Goal: Task Accomplishment & Management: Manage account settings

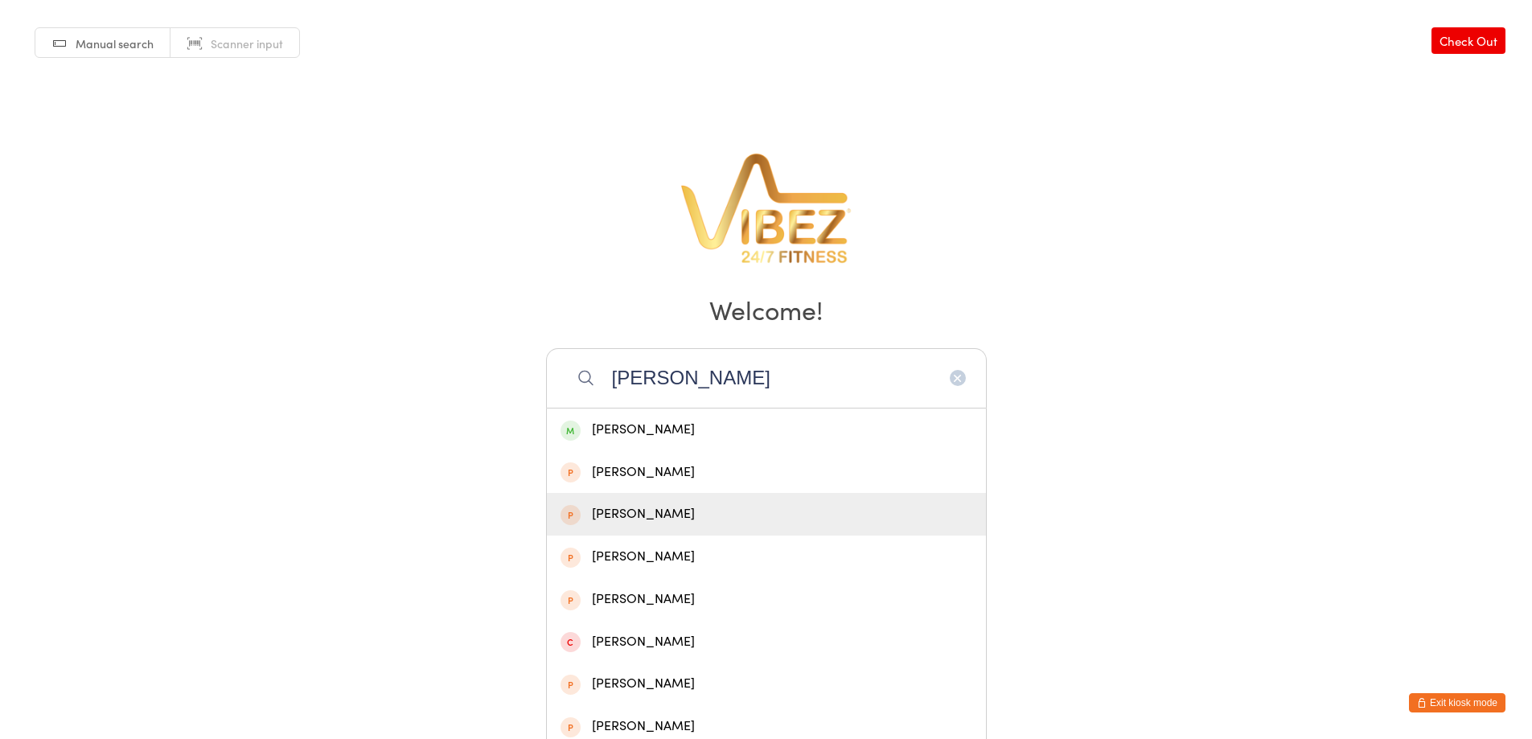
click at [1439, 694] on button "Exit kiosk mode" at bounding box center [1457, 702] width 97 height 19
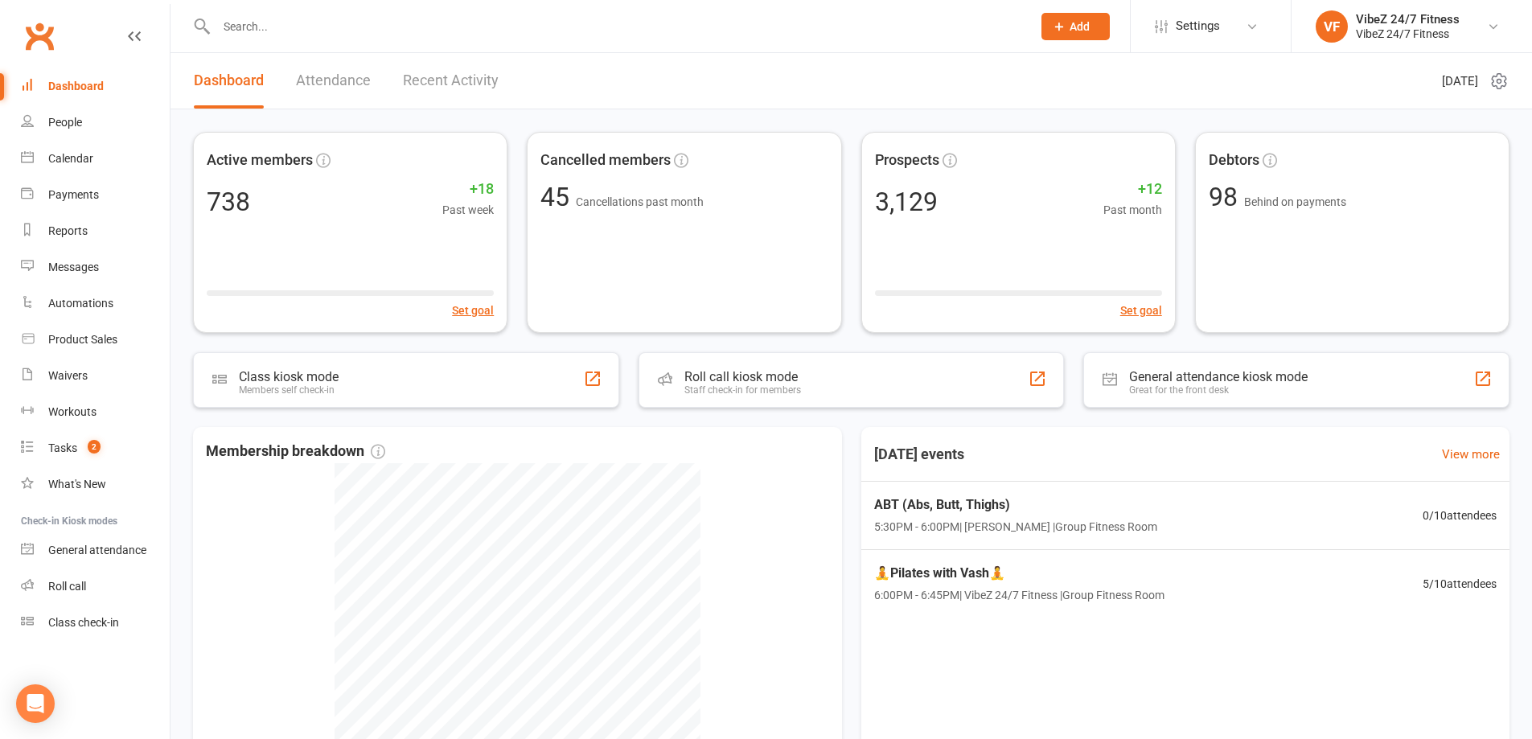
click at [375, 18] on input "text" at bounding box center [616, 26] width 809 height 23
click at [359, 43] on div at bounding box center [607, 26] width 828 height 52
click at [558, 18] on input "text" at bounding box center [616, 26] width 809 height 23
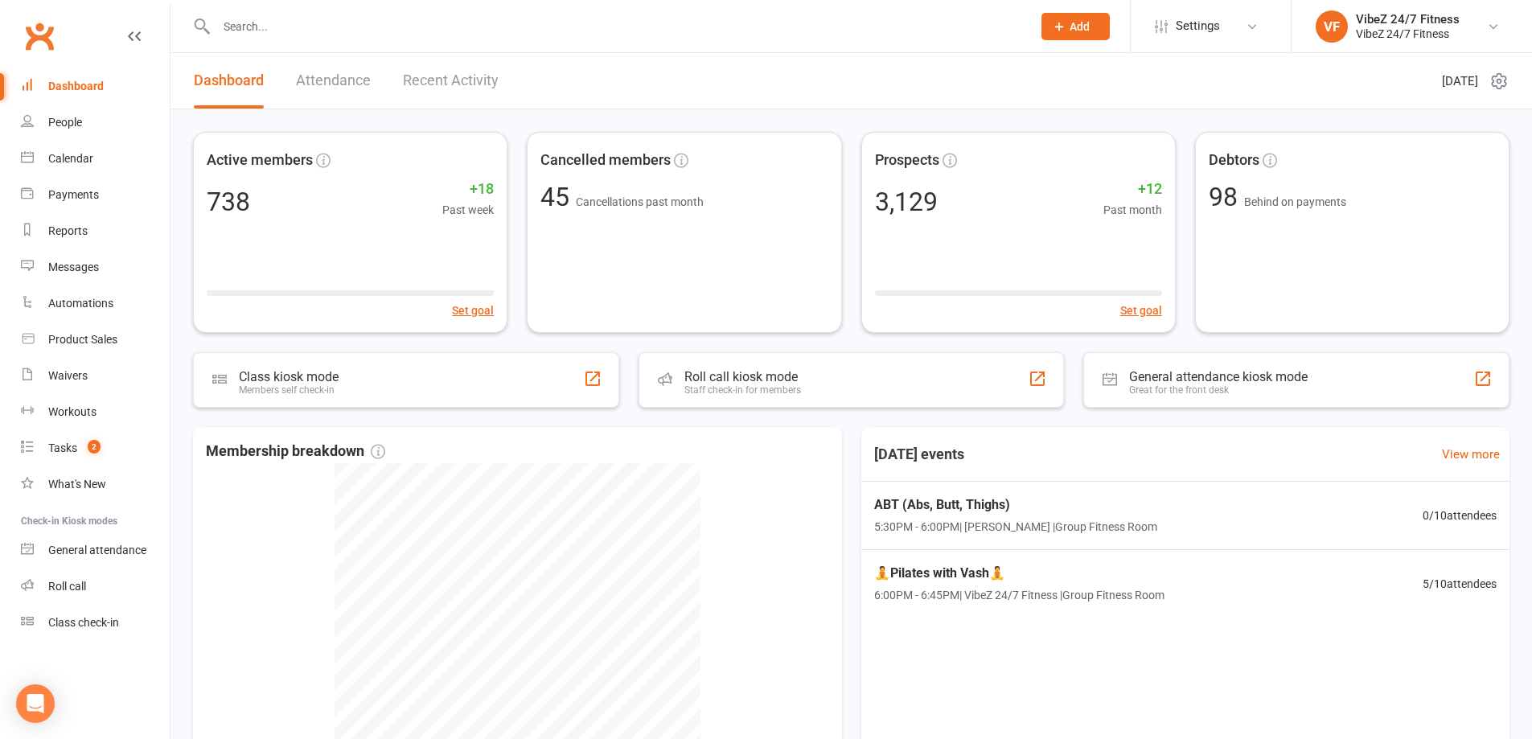
click at [558, 18] on input "text" at bounding box center [616, 26] width 809 height 23
drag, startPoint x: 561, startPoint y: 29, endPoint x: 572, endPoint y: 23, distance: 11.9
click at [561, 31] on input "text" at bounding box center [616, 26] width 809 height 23
drag, startPoint x: 572, startPoint y: 23, endPoint x: 593, endPoint y: 51, distance: 34.4
click at [585, 39] on div at bounding box center [607, 26] width 828 height 52
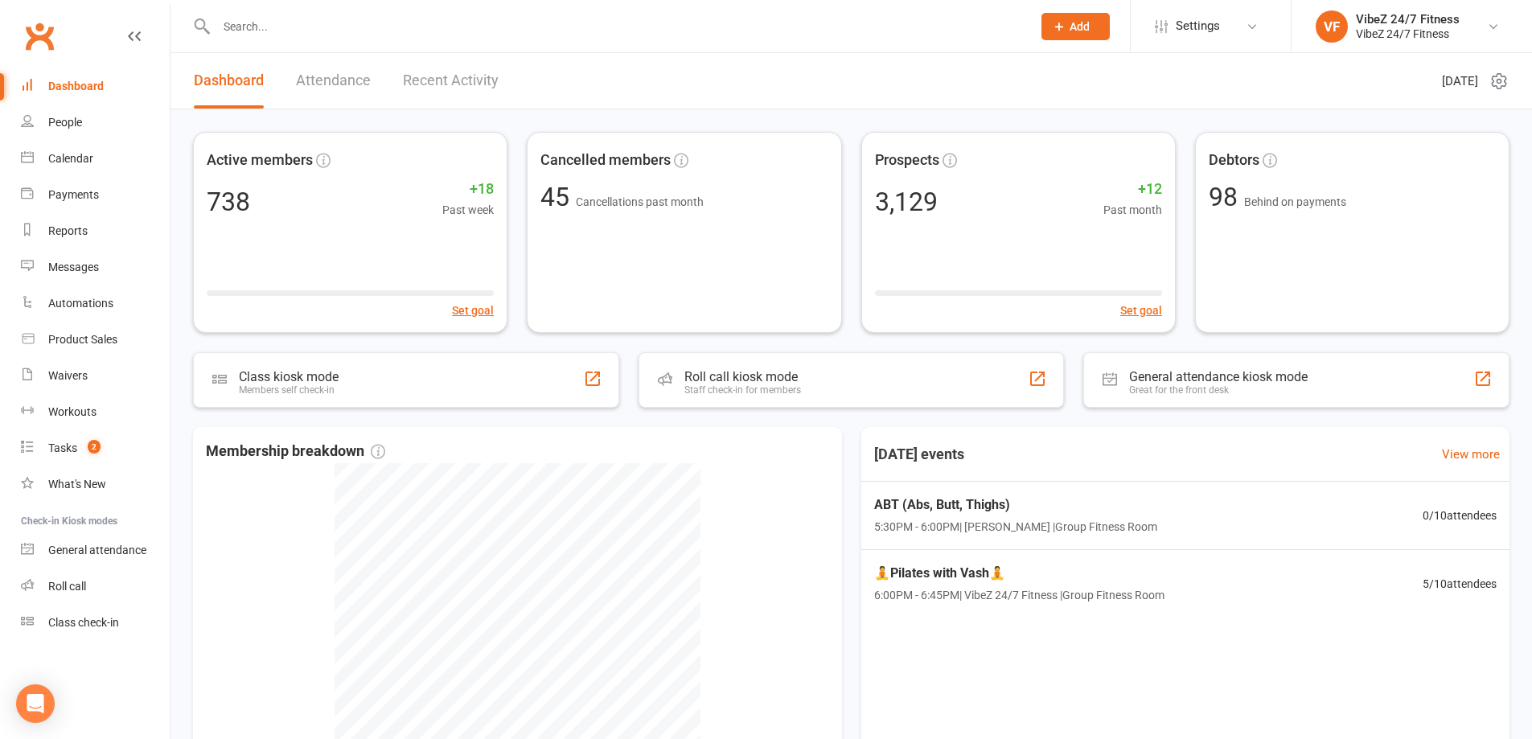
drag, startPoint x: 594, startPoint y: 54, endPoint x: 608, endPoint y: 83, distance: 32.0
click at [594, 69] on header "Dashboard Attendance Recent Activity Wednesday 17th, September 2025" at bounding box center [852, 81] width 1362 height 56
click at [468, 46] on div at bounding box center [607, 26] width 828 height 52
click at [408, 31] on input "text" at bounding box center [616, 26] width 809 height 23
click at [403, 24] on input "text" at bounding box center [616, 26] width 809 height 23
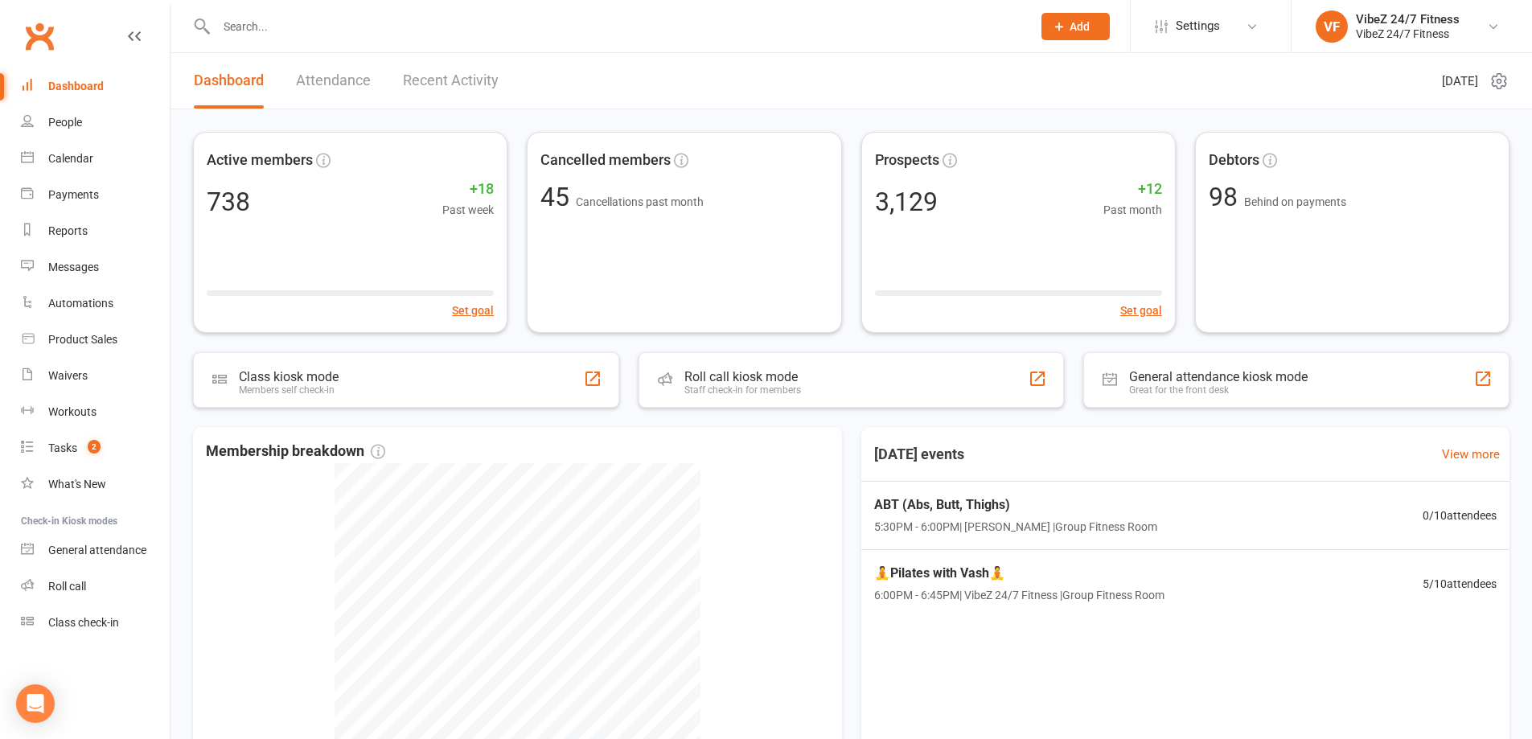
click at [403, 24] on input "text" at bounding box center [616, 26] width 809 height 23
click at [546, 17] on input "text" at bounding box center [616, 26] width 809 height 23
drag, startPoint x: 546, startPoint y: 17, endPoint x: 614, endPoint y: 22, distance: 68.5
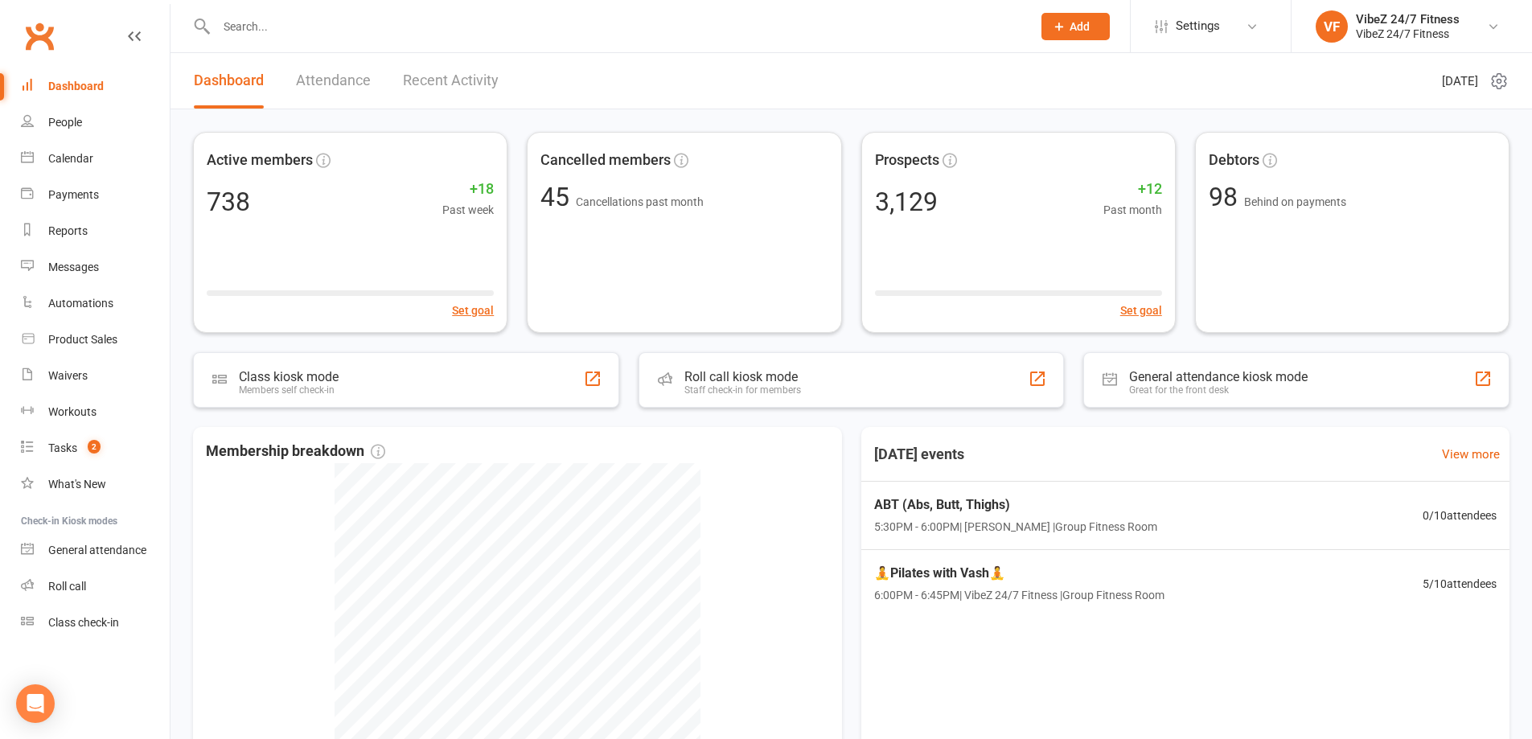
click at [614, 22] on input "text" at bounding box center [616, 26] width 809 height 23
click at [101, 81] on div "Dashboard" at bounding box center [75, 86] width 55 height 13
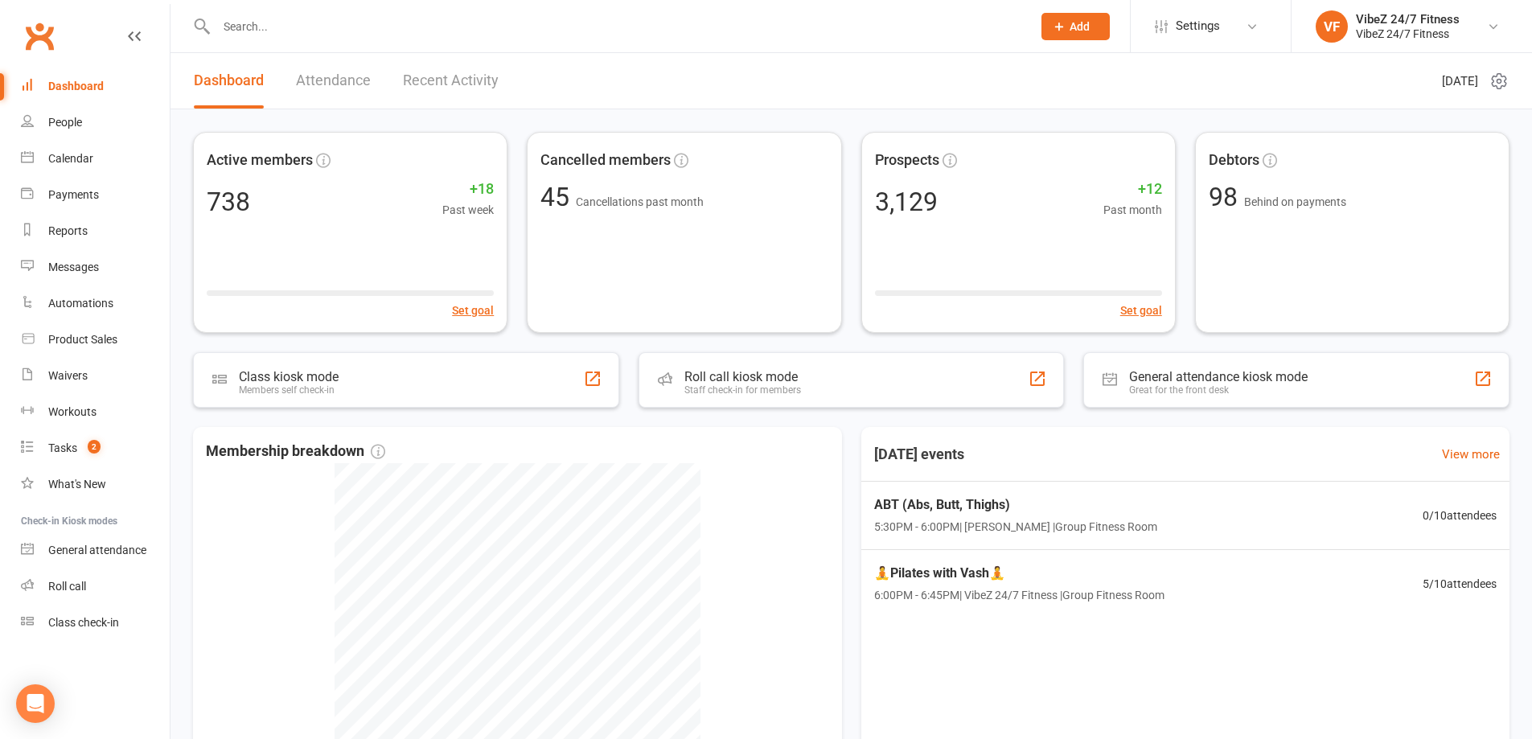
click at [101, 82] on div "Dashboard" at bounding box center [75, 86] width 55 height 13
click at [438, 28] on input "text" at bounding box center [616, 26] width 809 height 23
click at [353, 26] on input "text" at bounding box center [616, 26] width 809 height 23
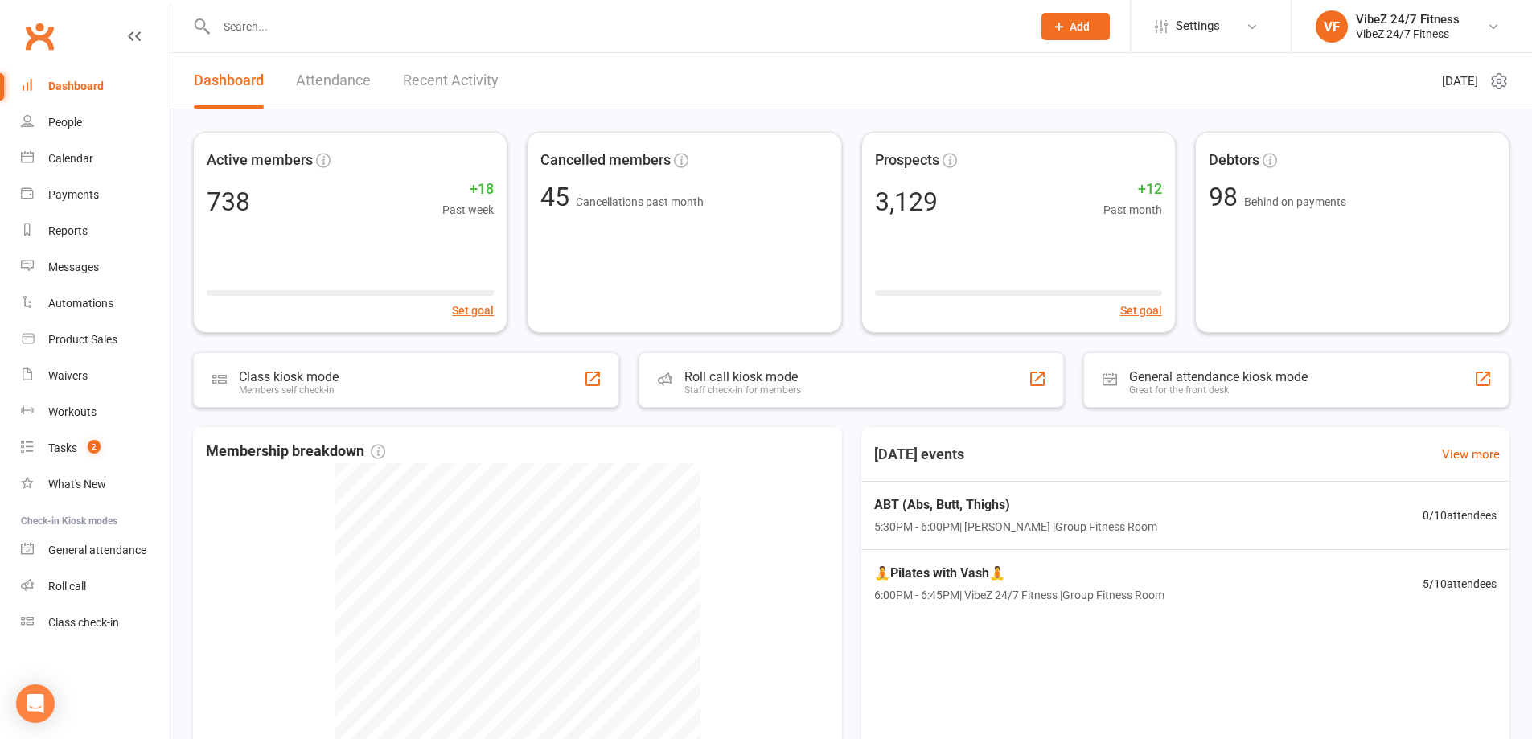
click at [353, 26] on input "text" at bounding box center [616, 26] width 809 height 23
click at [98, 88] on div "Dashboard" at bounding box center [75, 86] width 55 height 13
click at [93, 179] on link "Payments" at bounding box center [95, 195] width 149 height 36
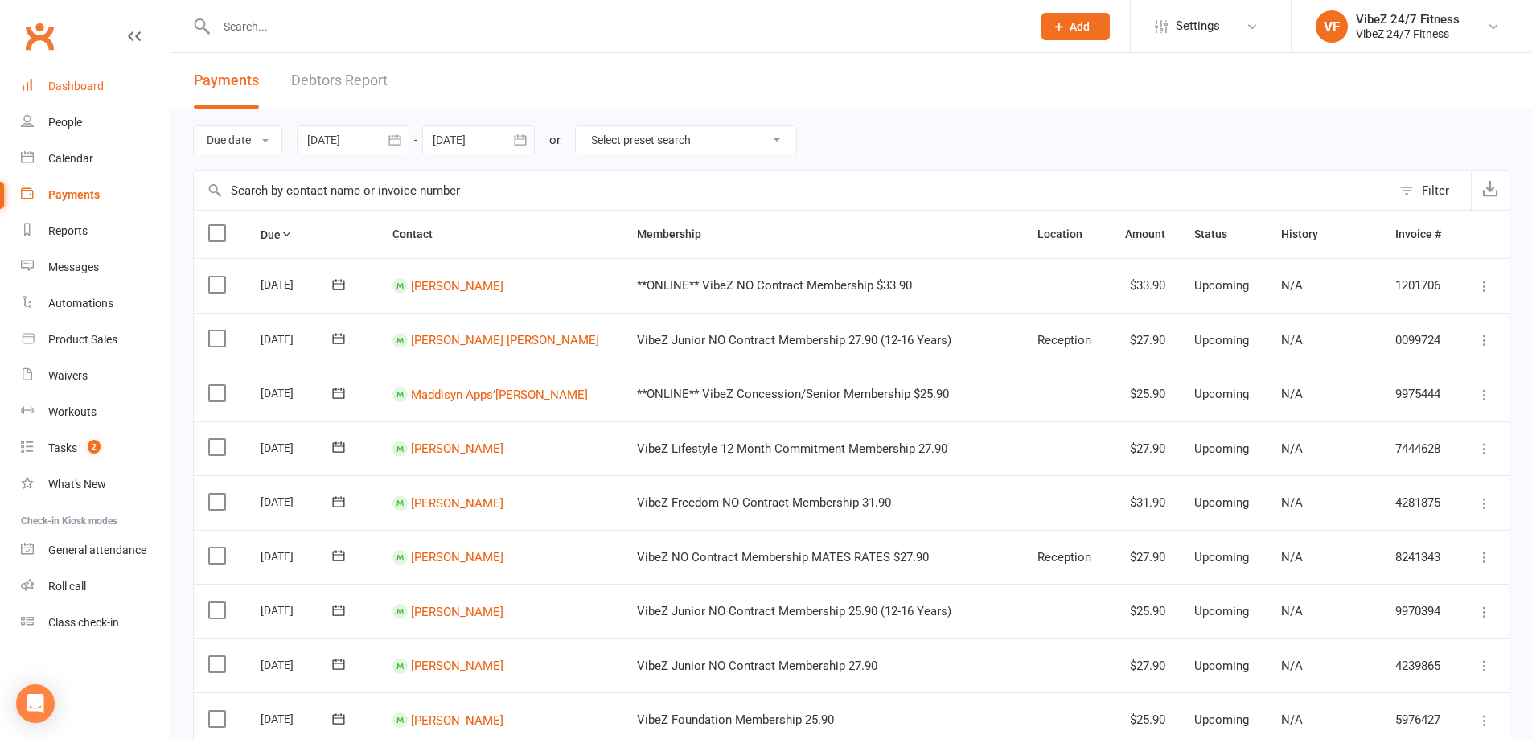
click at [104, 84] on link "Dashboard" at bounding box center [95, 86] width 149 height 36
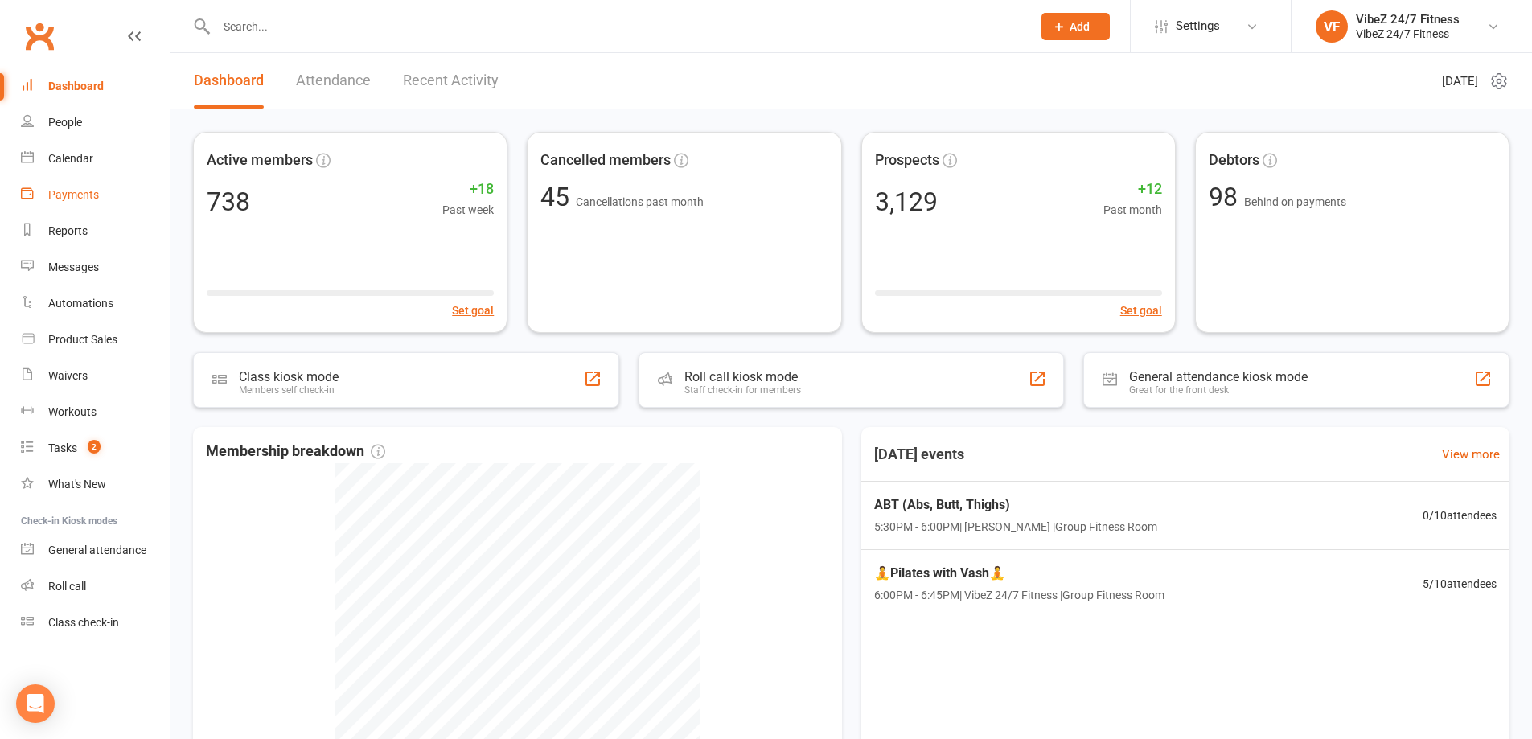
click at [92, 190] on div "Payments" at bounding box center [73, 194] width 51 height 13
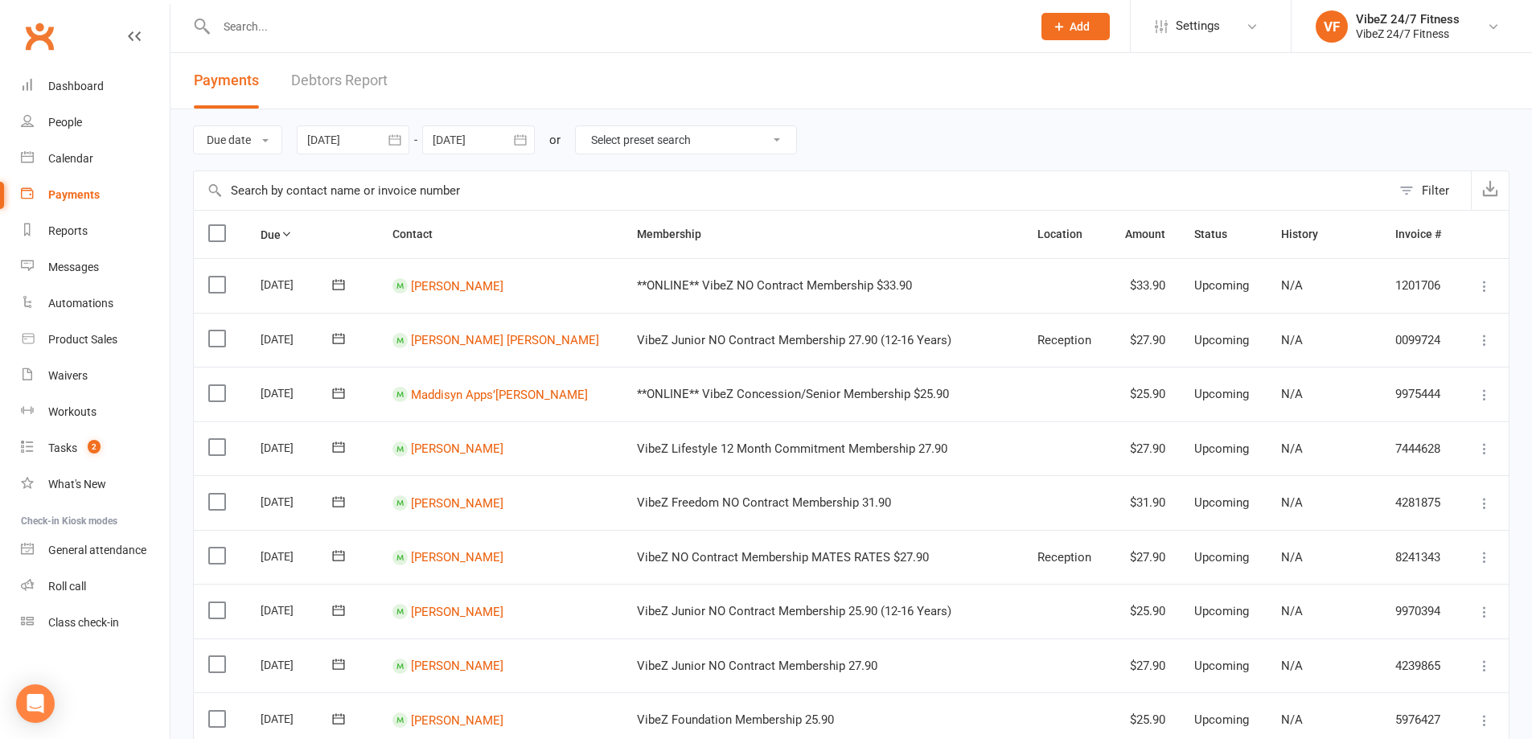
click at [678, 144] on select "Select preset search All failures All skipped payments All pending payments Suc…" at bounding box center [686, 139] width 220 height 27
select select "0"
click at [587, 126] on select "Select preset search All failures All skipped payments All pending payments Suc…" at bounding box center [686, 139] width 220 height 27
type input "[DATE]"
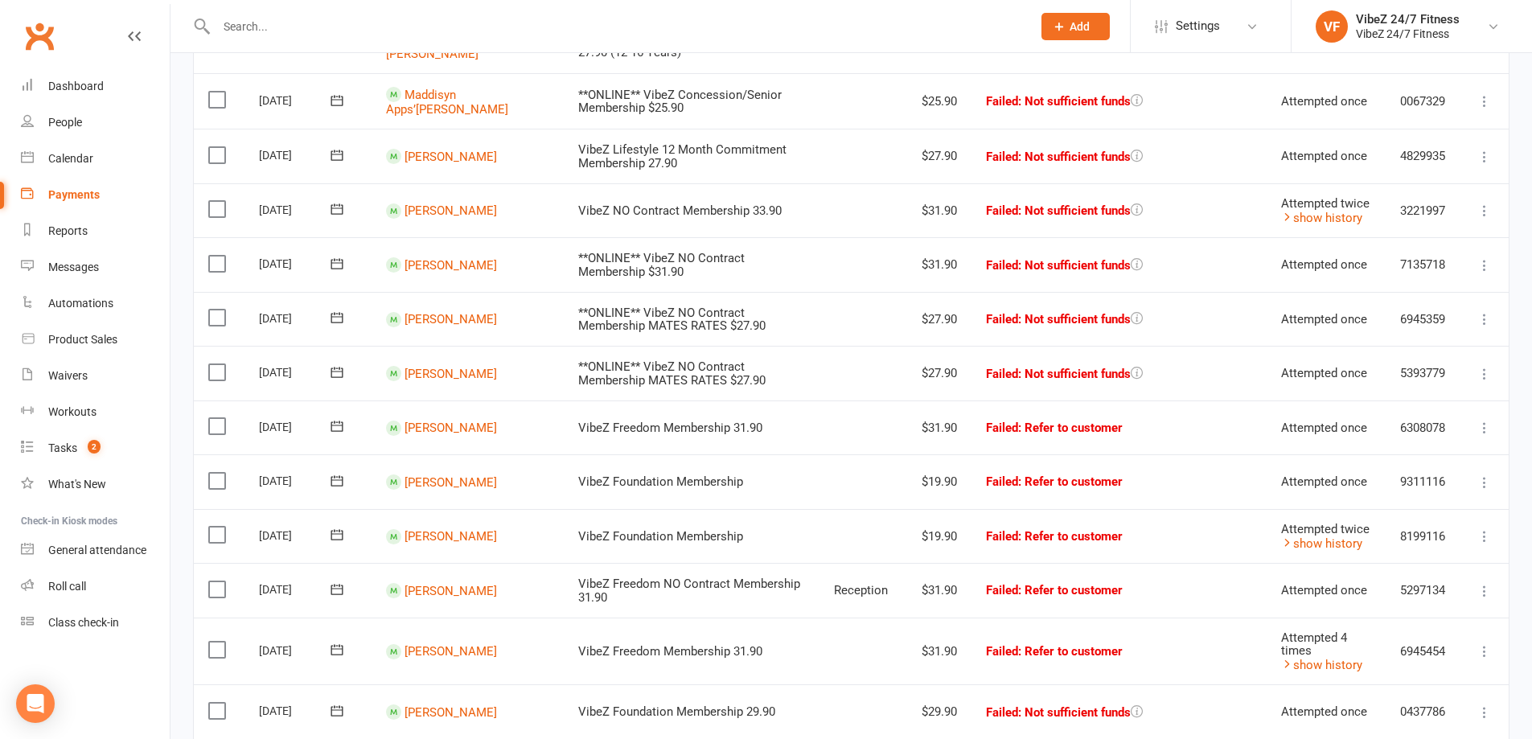
scroll to position [322, 0]
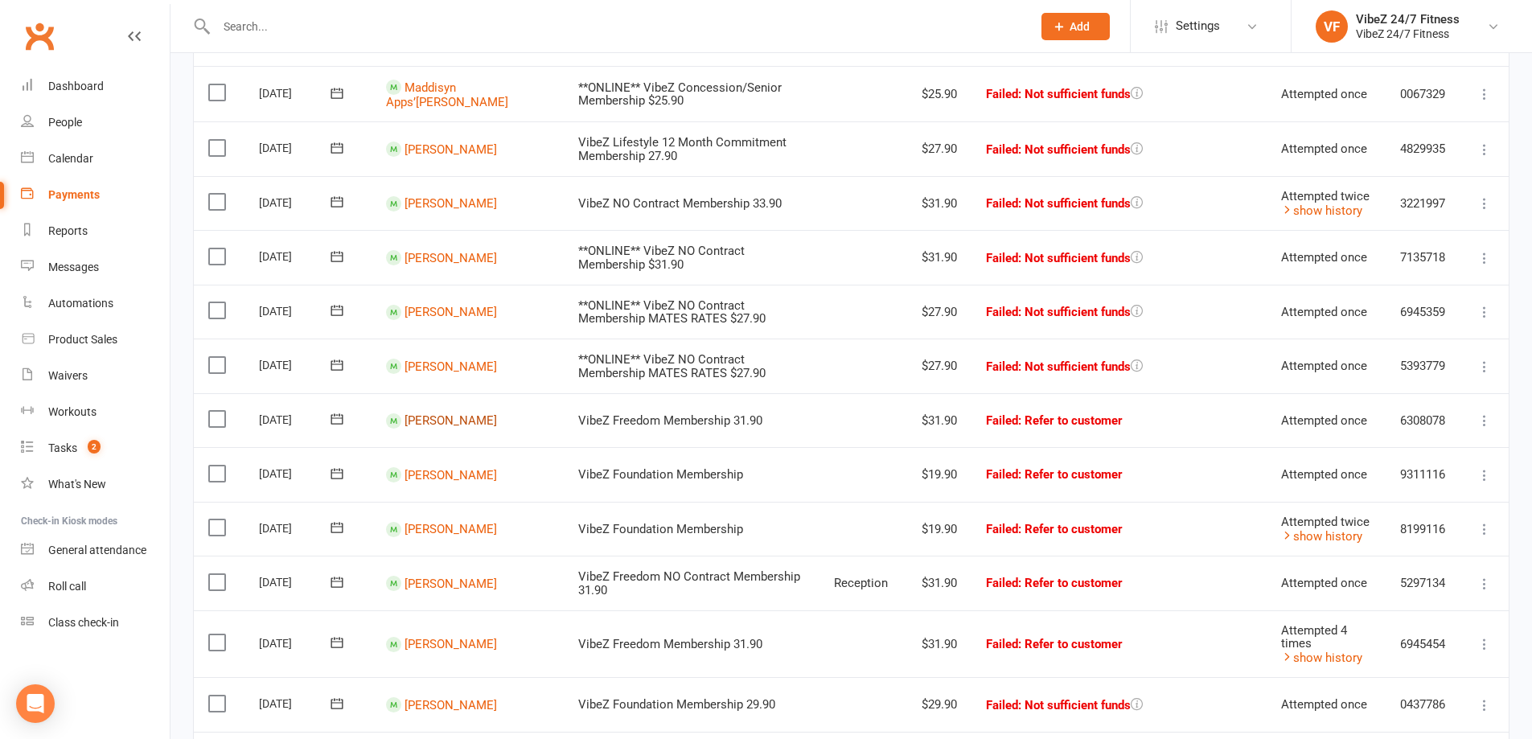
click at [444, 422] on link "[PERSON_NAME]" at bounding box center [451, 420] width 92 height 14
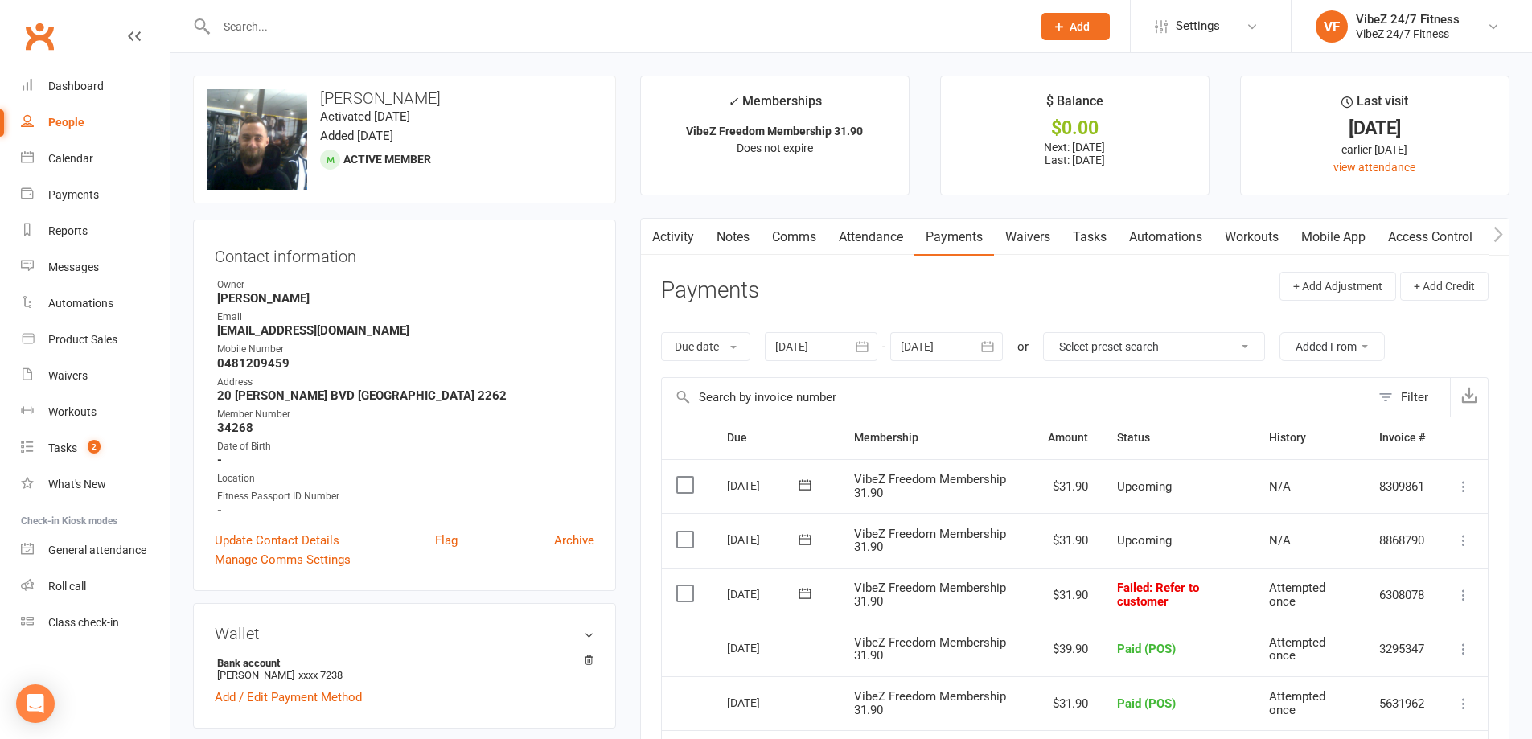
click at [1462, 594] on icon at bounding box center [1464, 595] width 16 height 16
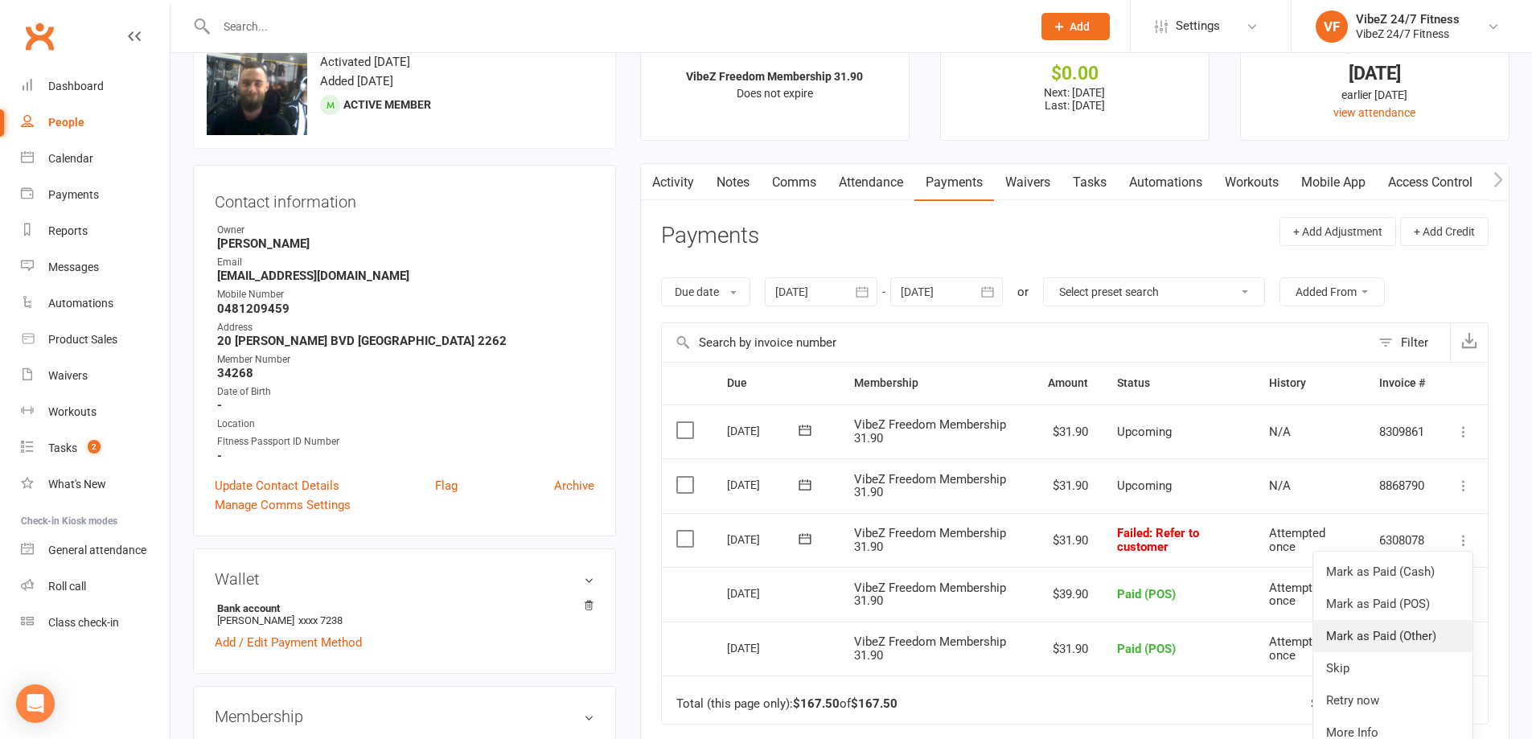
scroll to position [161, 0]
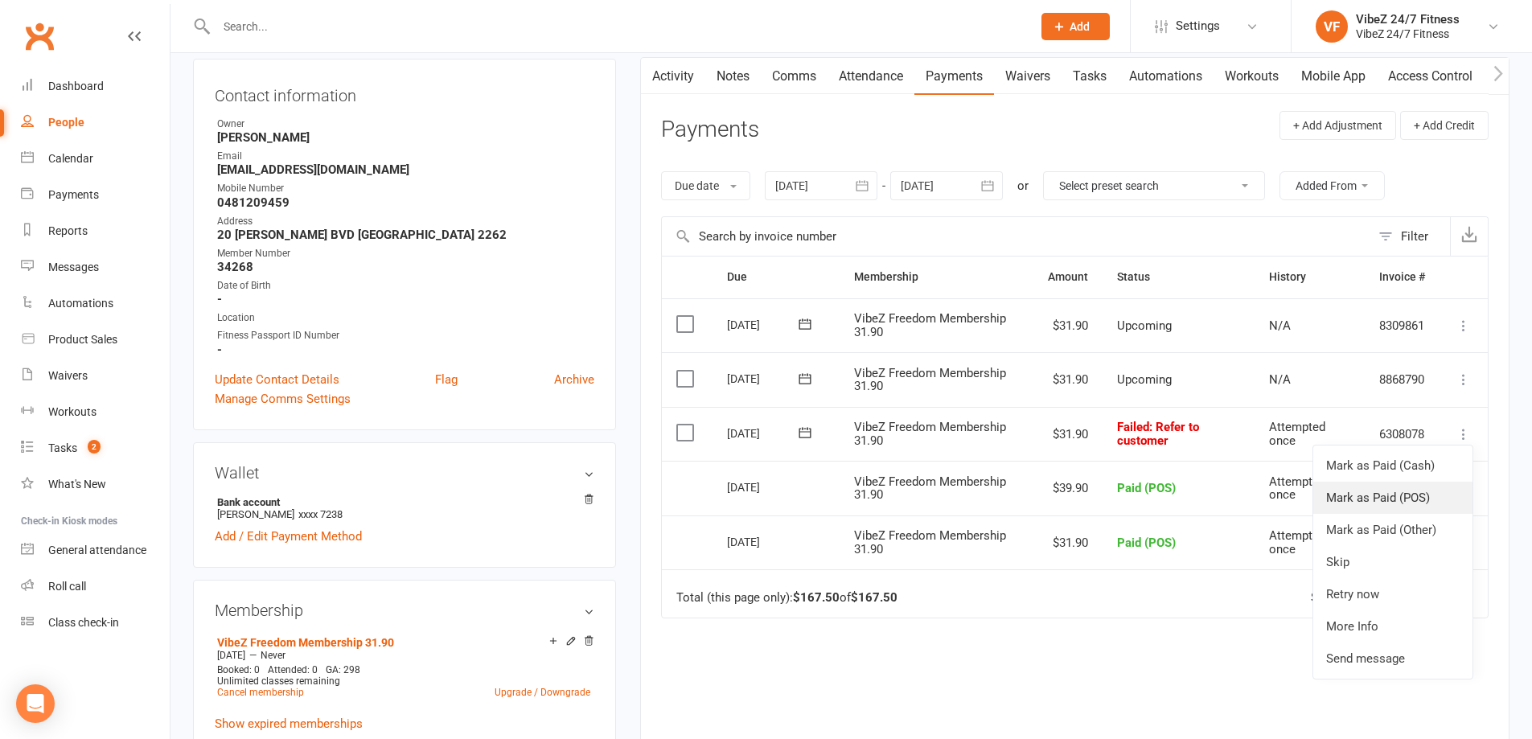
click at [1431, 503] on link "Mark as Paid (POS)" at bounding box center [1392, 498] width 159 height 32
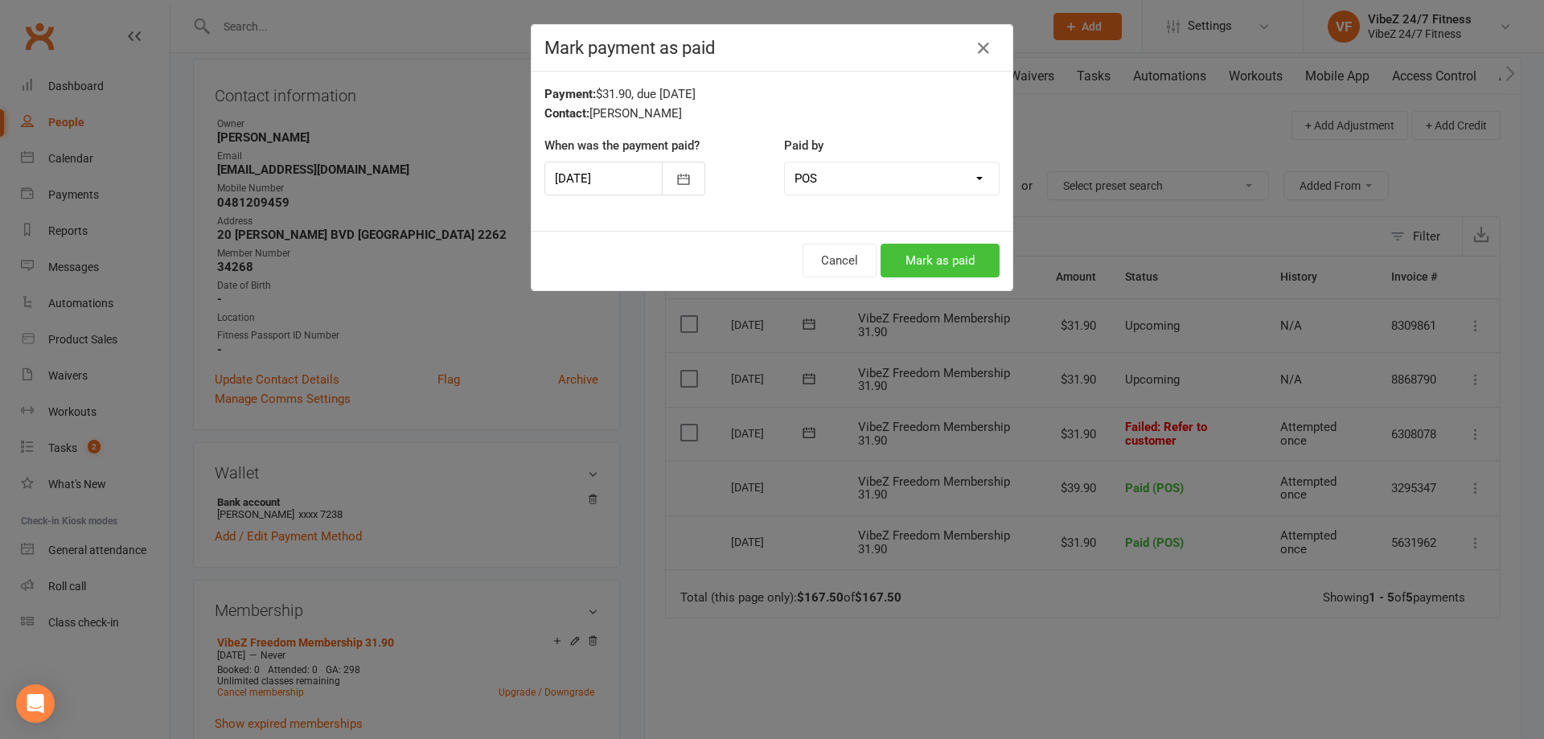
click at [935, 253] on button "Mark as paid" at bounding box center [940, 261] width 119 height 34
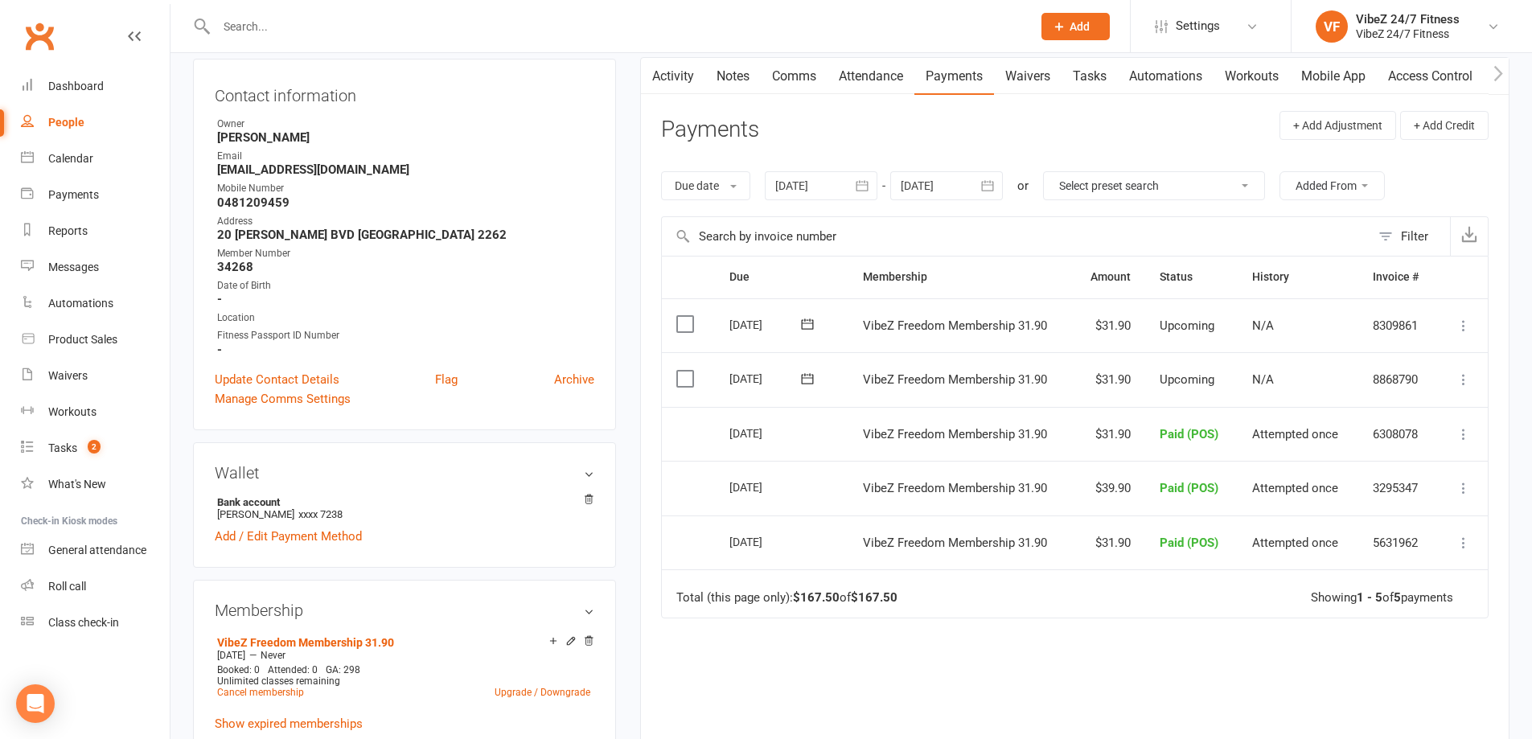
click at [433, 27] on input "text" at bounding box center [616, 26] width 809 height 23
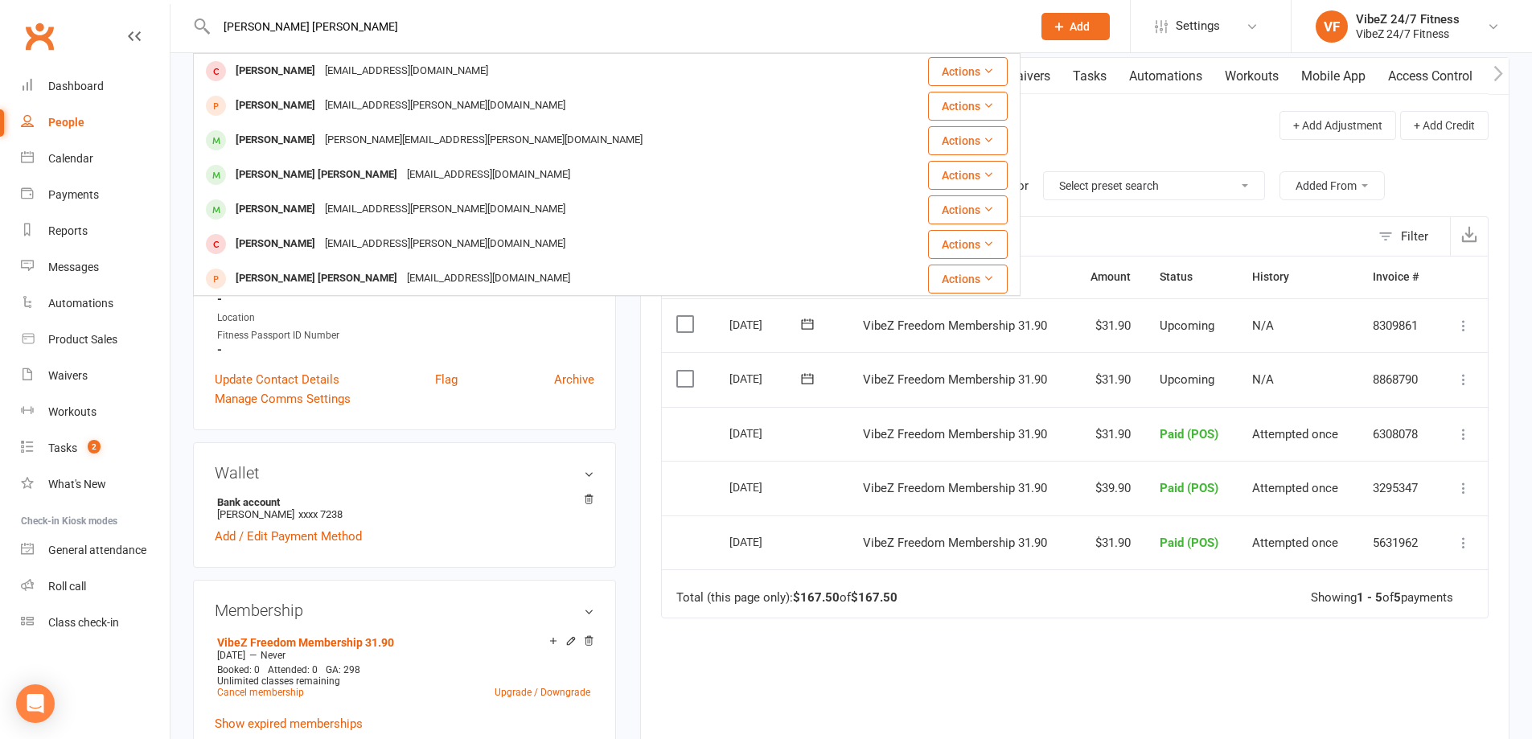
click at [279, 39] on div "[PERSON_NAME] [PERSON_NAME] [PERSON_NAME] [EMAIL_ADDRESS][DOMAIN_NAME] Actions …" at bounding box center [607, 26] width 828 height 52
drag, startPoint x: 303, startPoint y: 30, endPoint x: 270, endPoint y: 39, distance: 34.1
click at [270, 39] on div "[PERSON_NAME] [PERSON_NAME] [PERSON_NAME] [EMAIL_ADDRESS][DOMAIN_NAME] Actions …" at bounding box center [607, 26] width 828 height 52
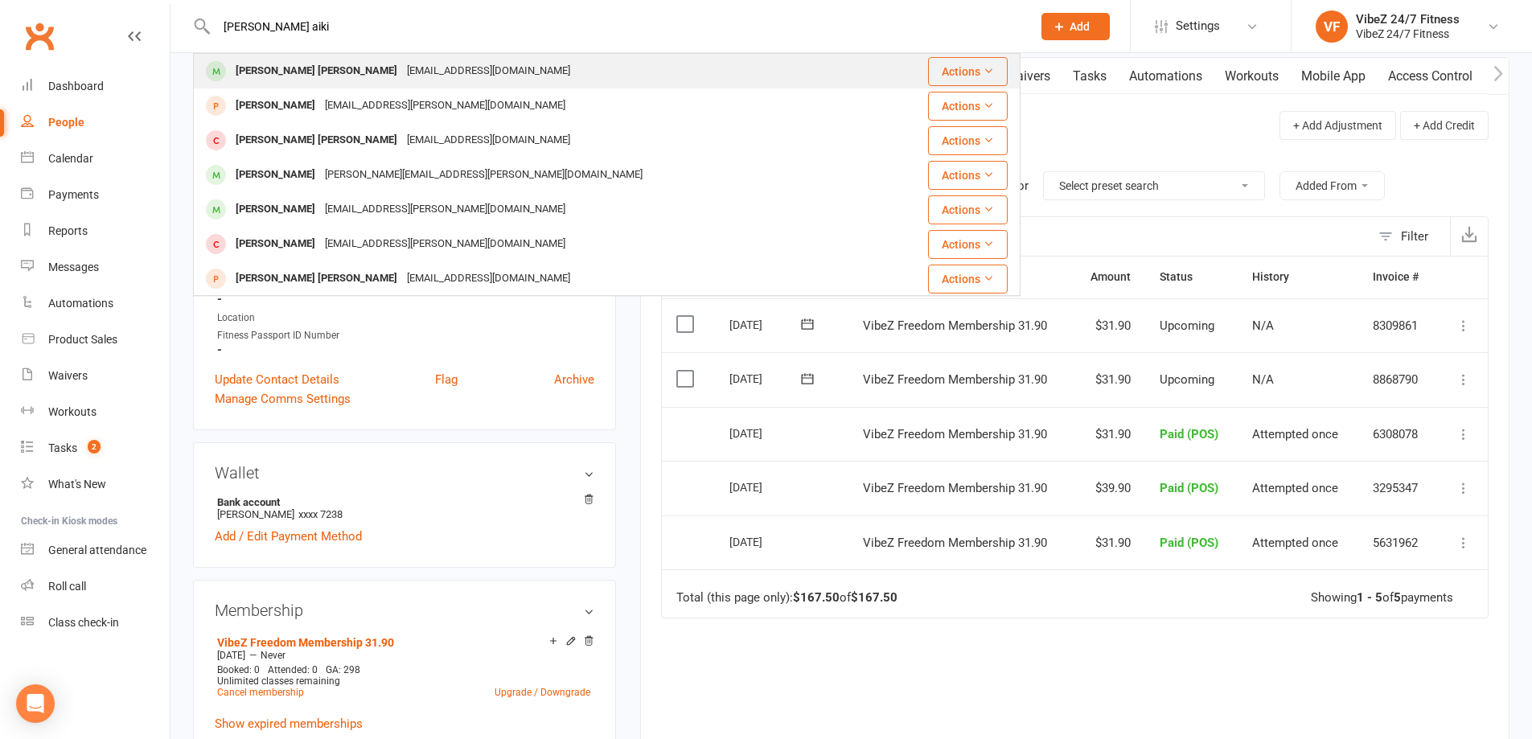
type input "[PERSON_NAME] aiki"
click at [451, 71] on div "[PERSON_NAME] [PERSON_NAME] [EMAIL_ADDRESS][DOMAIN_NAME]" at bounding box center [539, 71] width 688 height 33
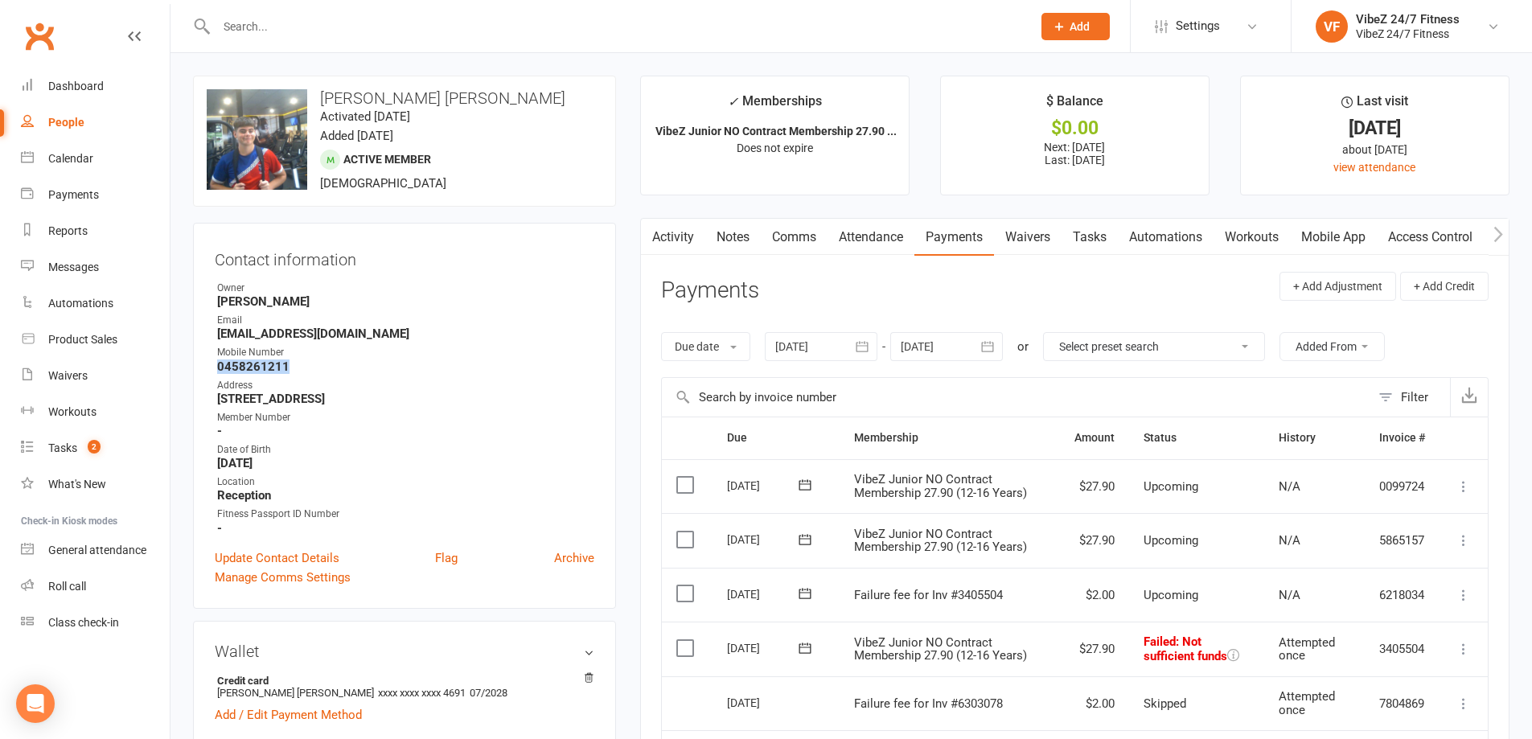
drag, startPoint x: 303, startPoint y: 369, endPoint x: 212, endPoint y: 364, distance: 91.8
click at [212, 364] on div "Contact information Owner [PERSON_NAME] Email [EMAIL_ADDRESS][DOMAIN_NAME] Mobi…" at bounding box center [404, 416] width 423 height 386
drag, startPoint x: 241, startPoint y: 358, endPoint x: 385, endPoint y: 329, distance: 146.8
click at [385, 328] on strong "[EMAIL_ADDRESS][DOMAIN_NAME]" at bounding box center [405, 334] width 377 height 14
drag, startPoint x: 320, startPoint y: 363, endPoint x: 215, endPoint y: 368, distance: 105.5
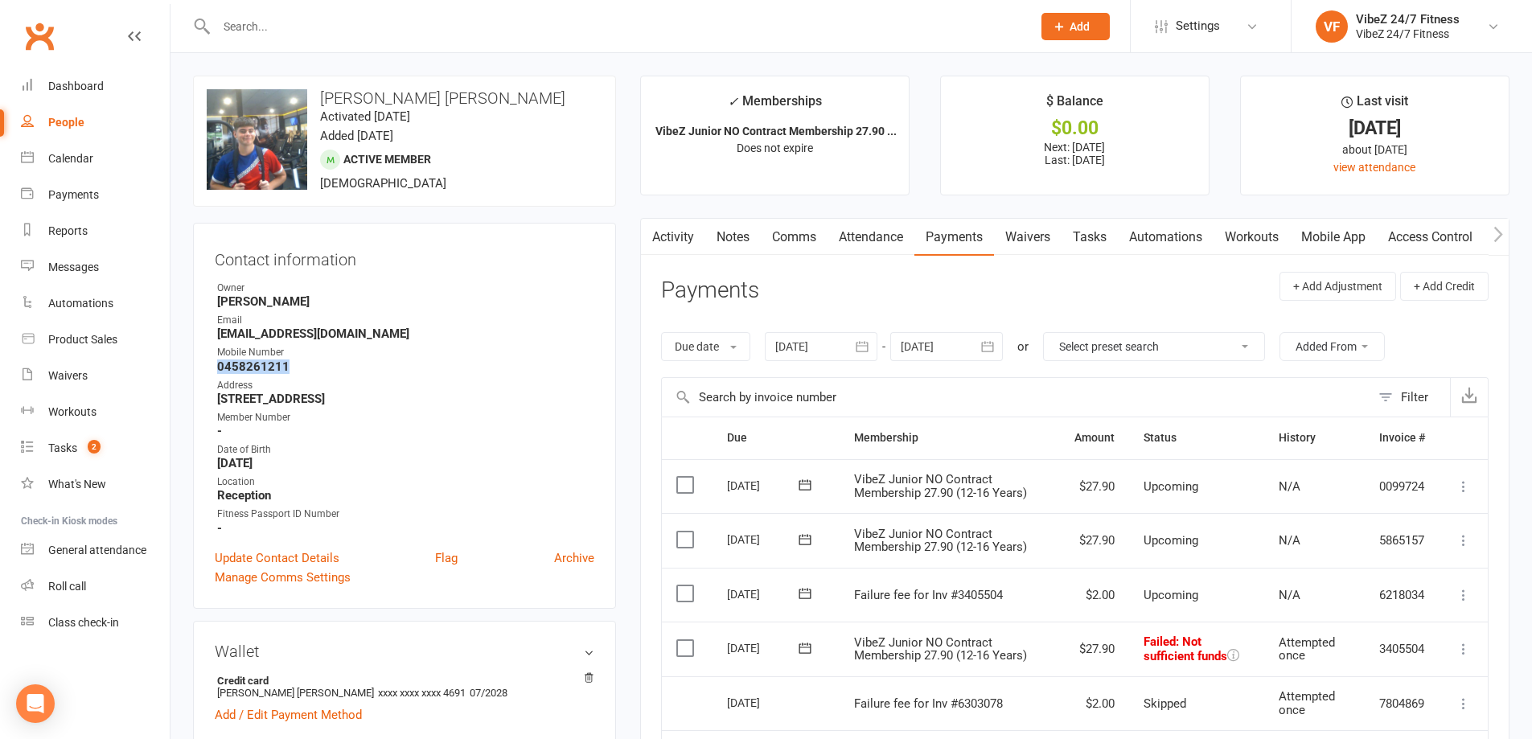
click at [215, 368] on li "Mobile Number [PHONE_NUMBER]" at bounding box center [405, 359] width 380 height 28
copy strong "0458261211"
click at [915, 28] on input "text" at bounding box center [616, 26] width 809 height 23
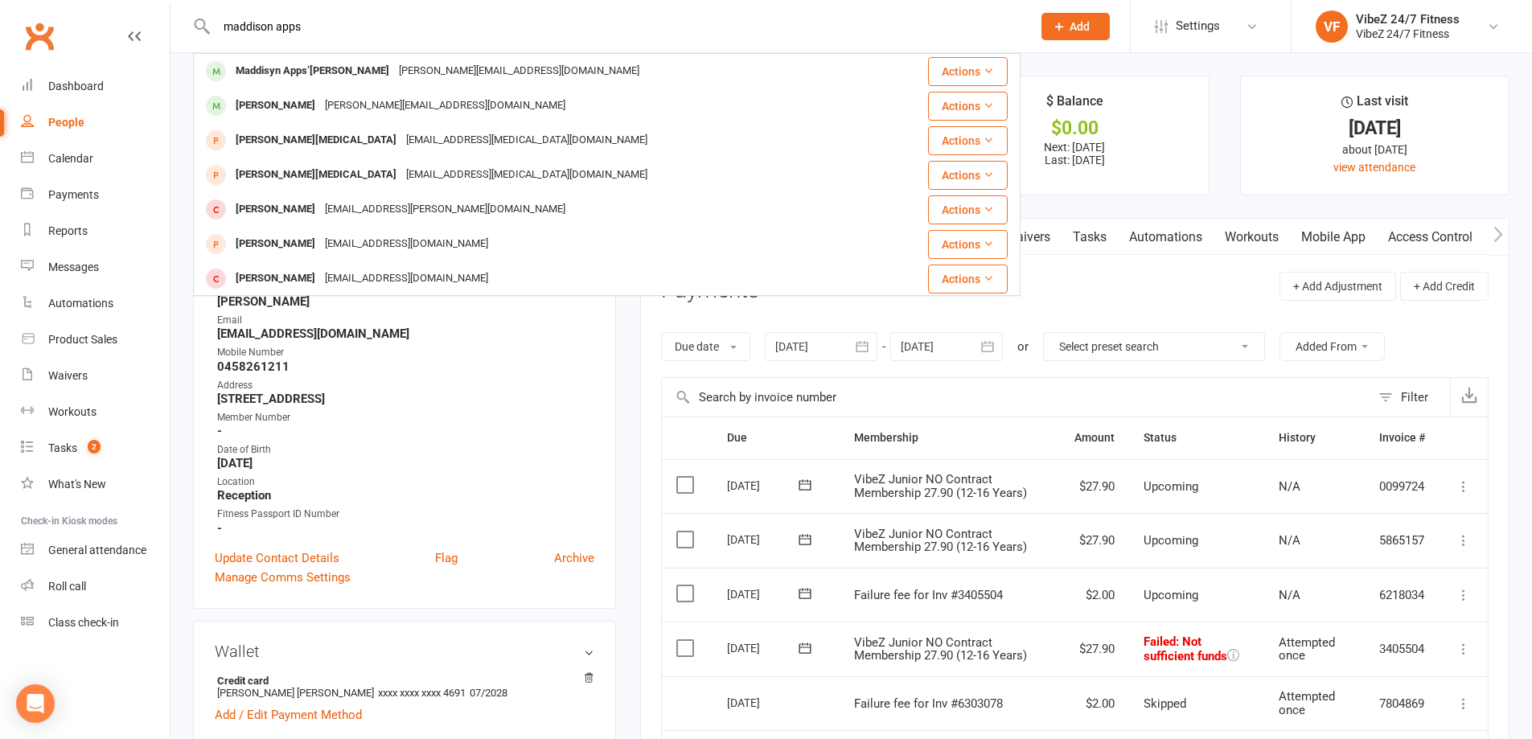
type input "maddison apps"
click at [563, 81] on div "Maddisyn Apps’gale [EMAIL_ADDRESS][DOMAIN_NAME]" at bounding box center [539, 71] width 688 height 33
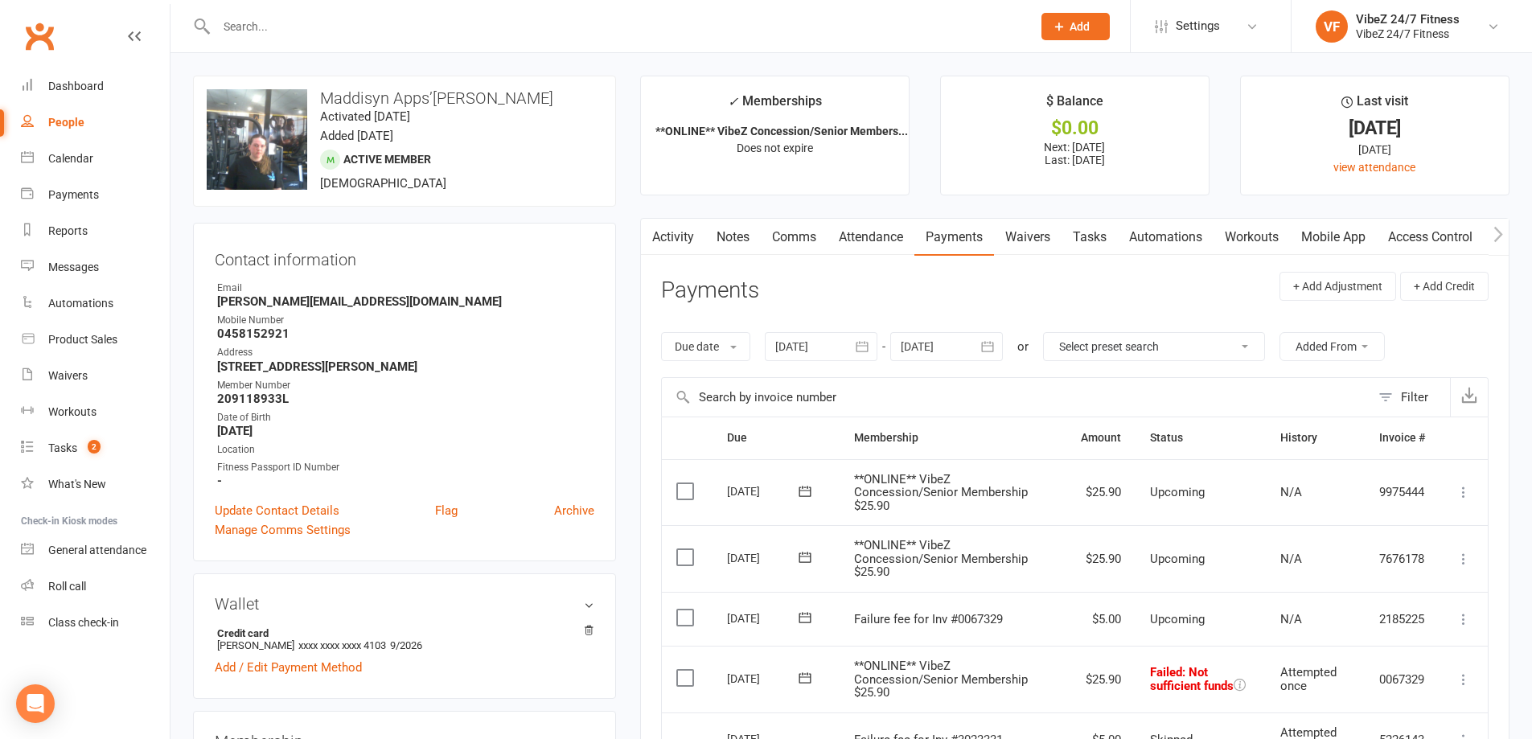
click at [968, 240] on link "Payments" at bounding box center [954, 237] width 80 height 37
drag, startPoint x: 292, startPoint y: 336, endPoint x: 207, endPoint y: 330, distance: 84.7
click at [207, 330] on div "Contact information Owner Email [PERSON_NAME][EMAIL_ADDRESS][DOMAIN_NAME] Mobil…" at bounding box center [404, 392] width 423 height 339
copy strong "0458152921"
click at [931, 39] on div at bounding box center [607, 26] width 828 height 52
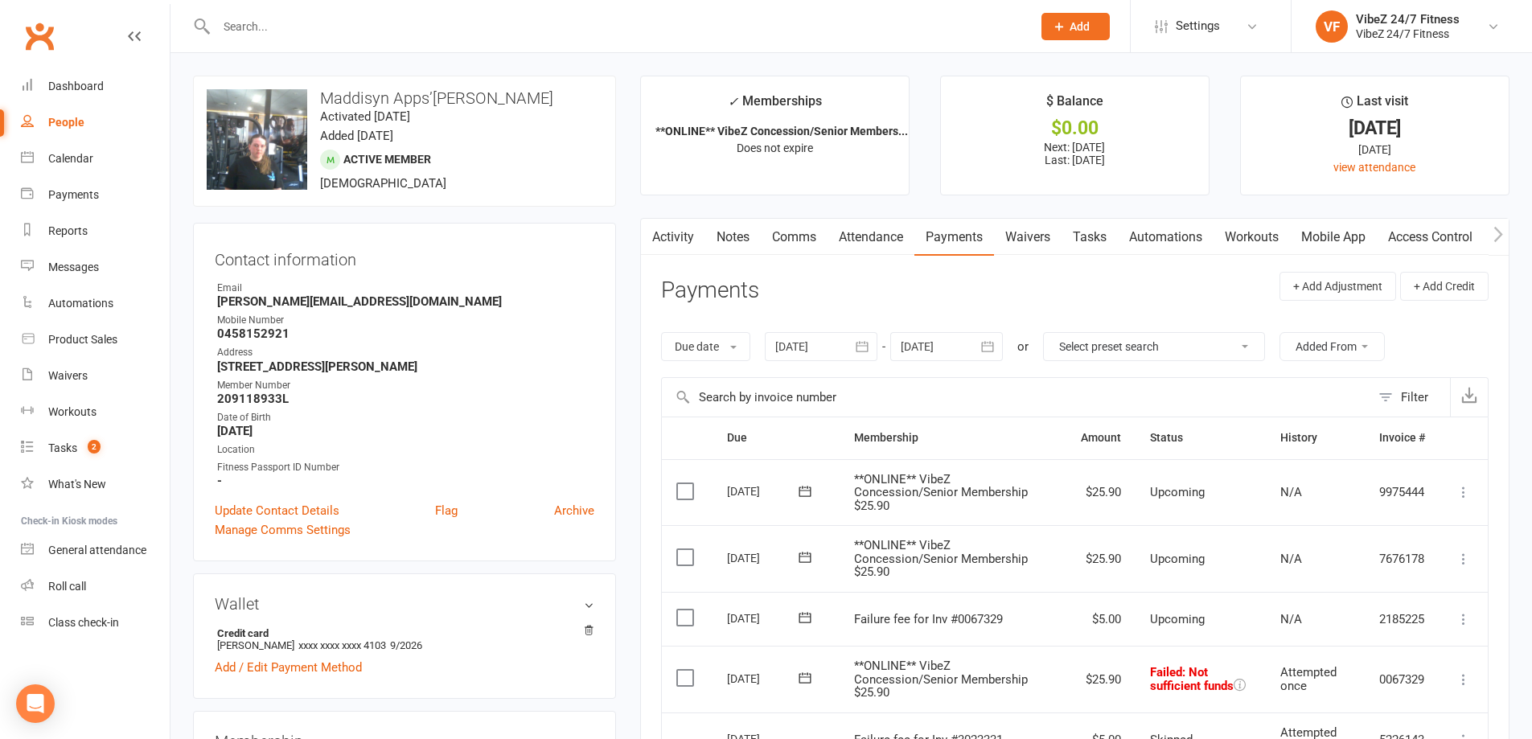
click at [931, 23] on input "text" at bounding box center [616, 26] width 809 height 23
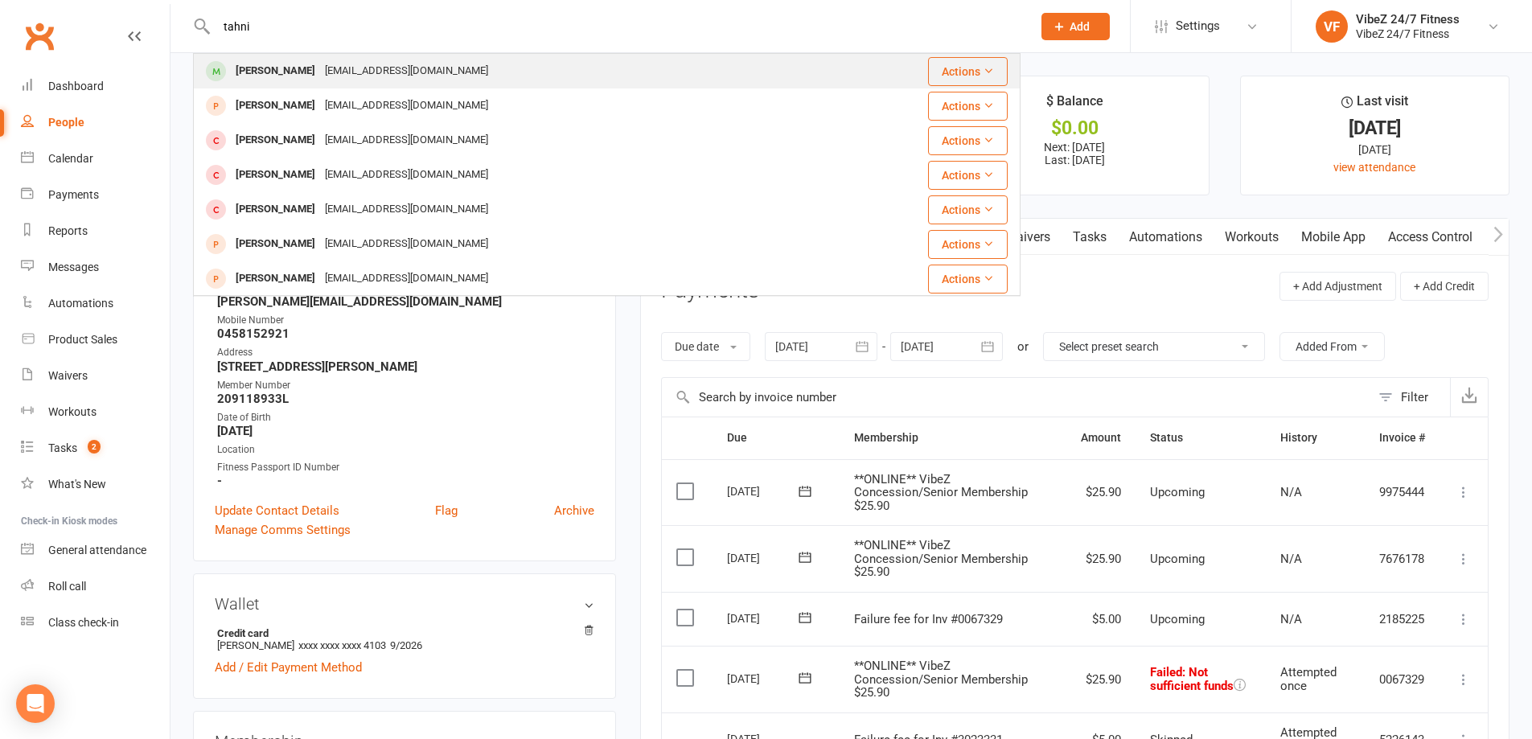
type input "tahni"
click at [651, 60] on div "[PERSON_NAME] [EMAIL_ADDRESS][DOMAIN_NAME]" at bounding box center [511, 71] width 633 height 33
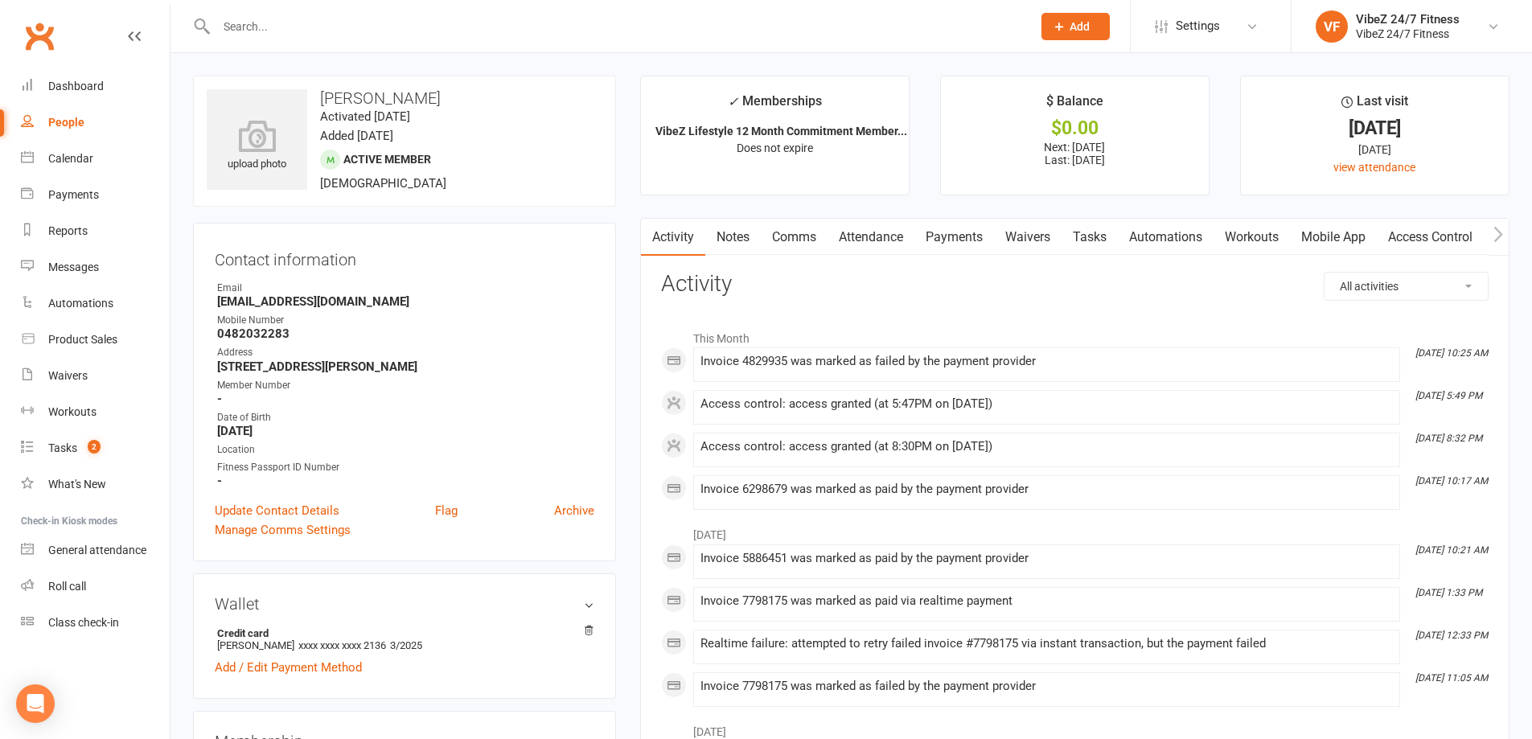
click at [978, 238] on link "Payments" at bounding box center [954, 237] width 80 height 37
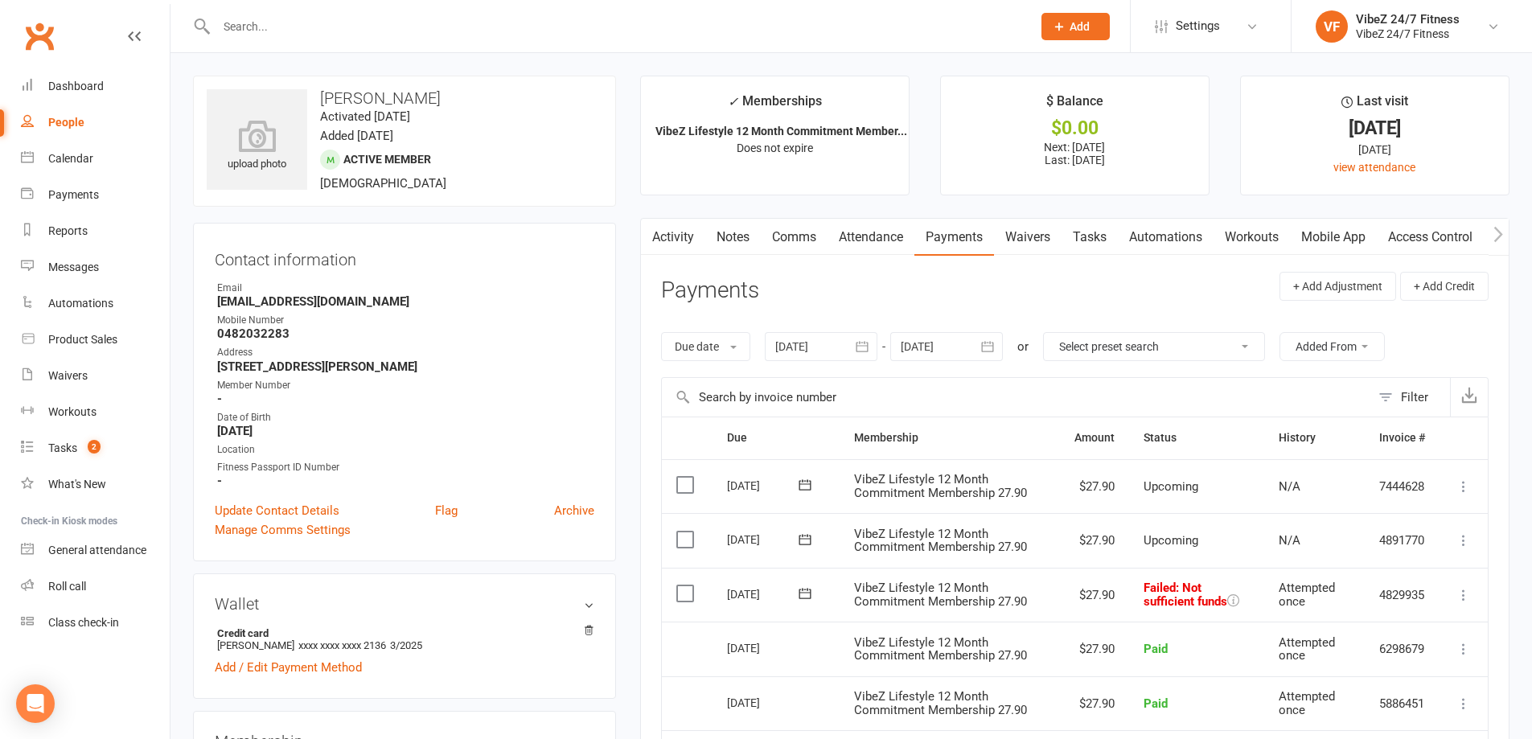
drag, startPoint x: 303, startPoint y: 325, endPoint x: 290, endPoint y: 341, distance: 21.1
click at [290, 341] on li "Mobile Number [PHONE_NUMBER]" at bounding box center [405, 327] width 380 height 28
copy li "0482032283"
click at [487, 11] on div at bounding box center [607, 26] width 828 height 52
click at [494, 27] on input "text" at bounding box center [616, 26] width 809 height 23
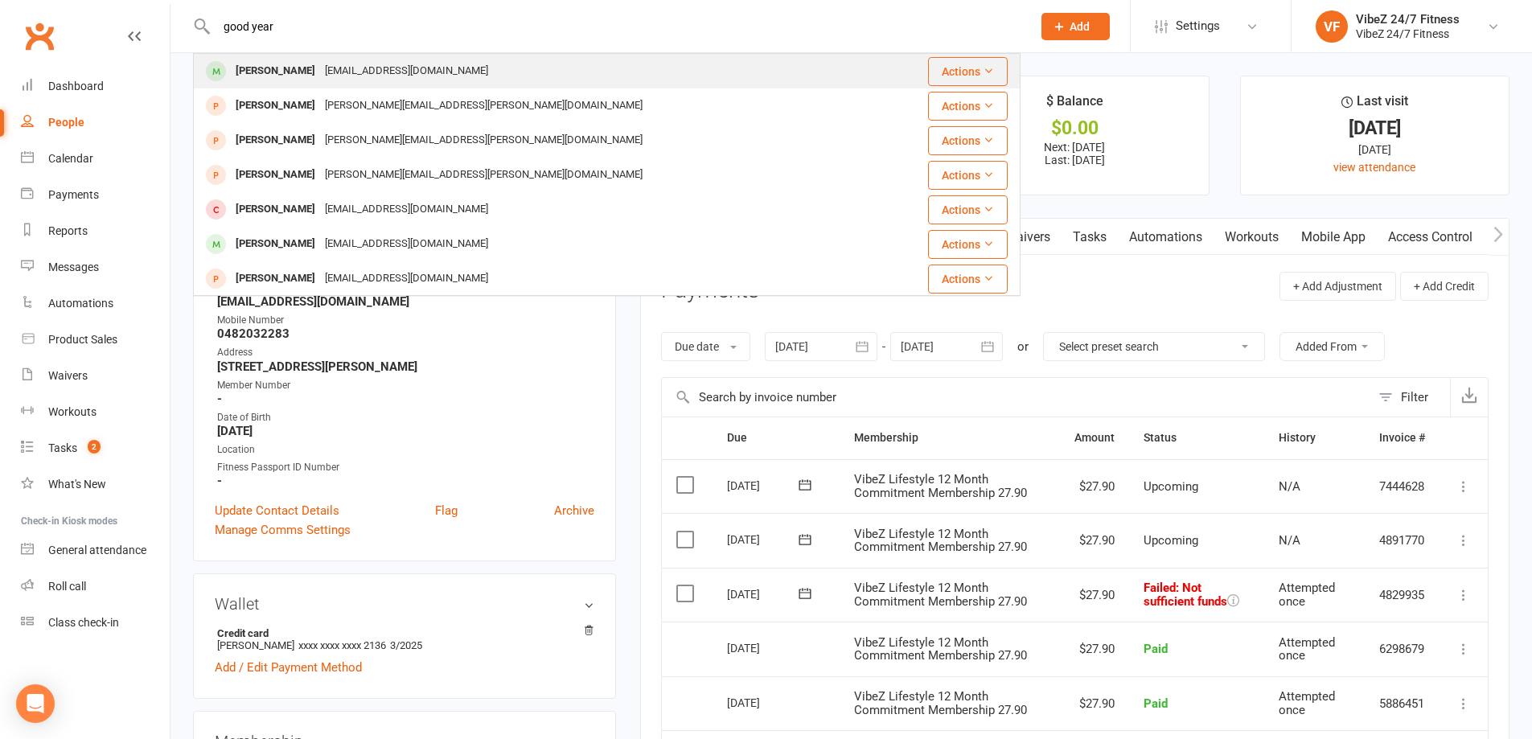
type input "good year"
click at [331, 72] on div "[EMAIL_ADDRESS][DOMAIN_NAME]" at bounding box center [406, 71] width 173 height 23
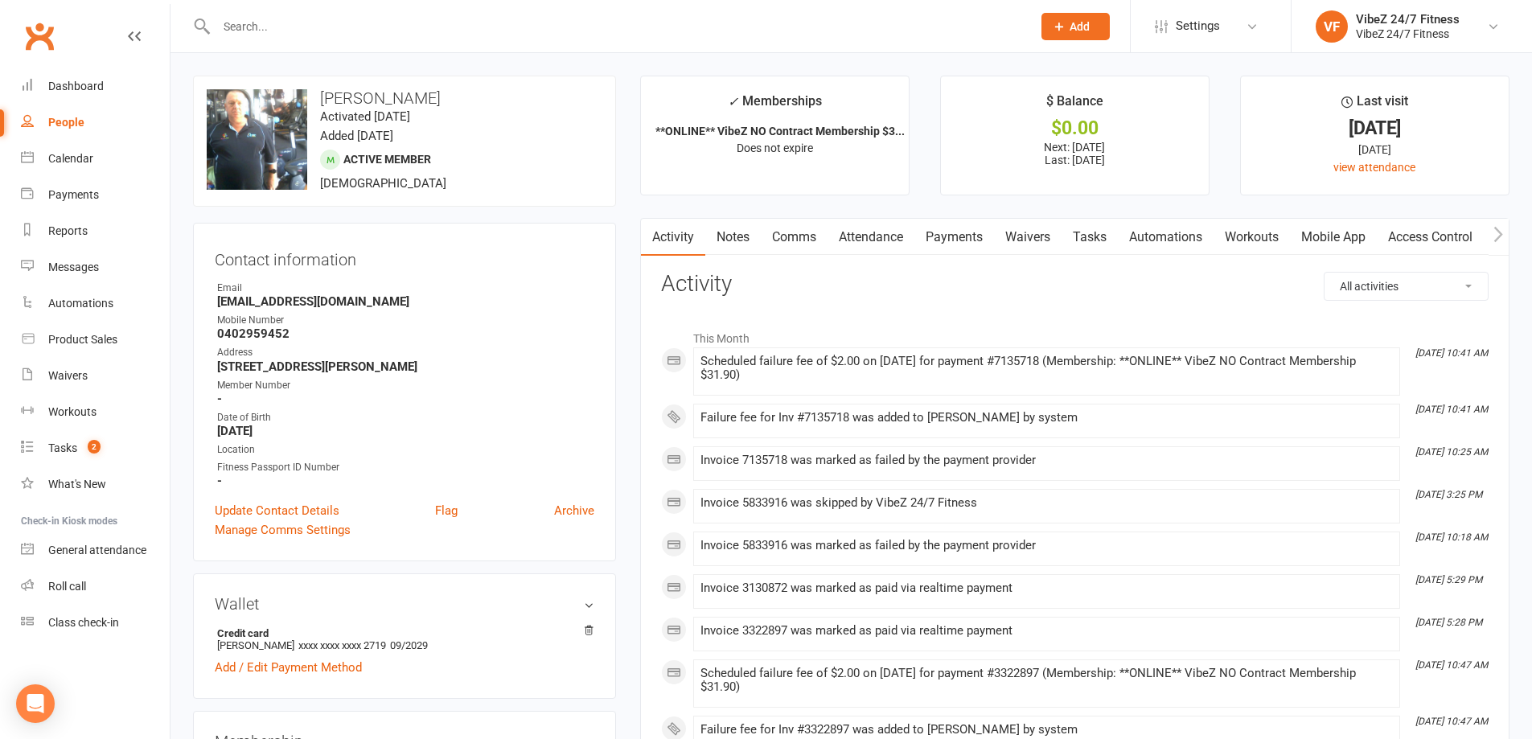
click at [960, 236] on link "Payments" at bounding box center [954, 237] width 80 height 37
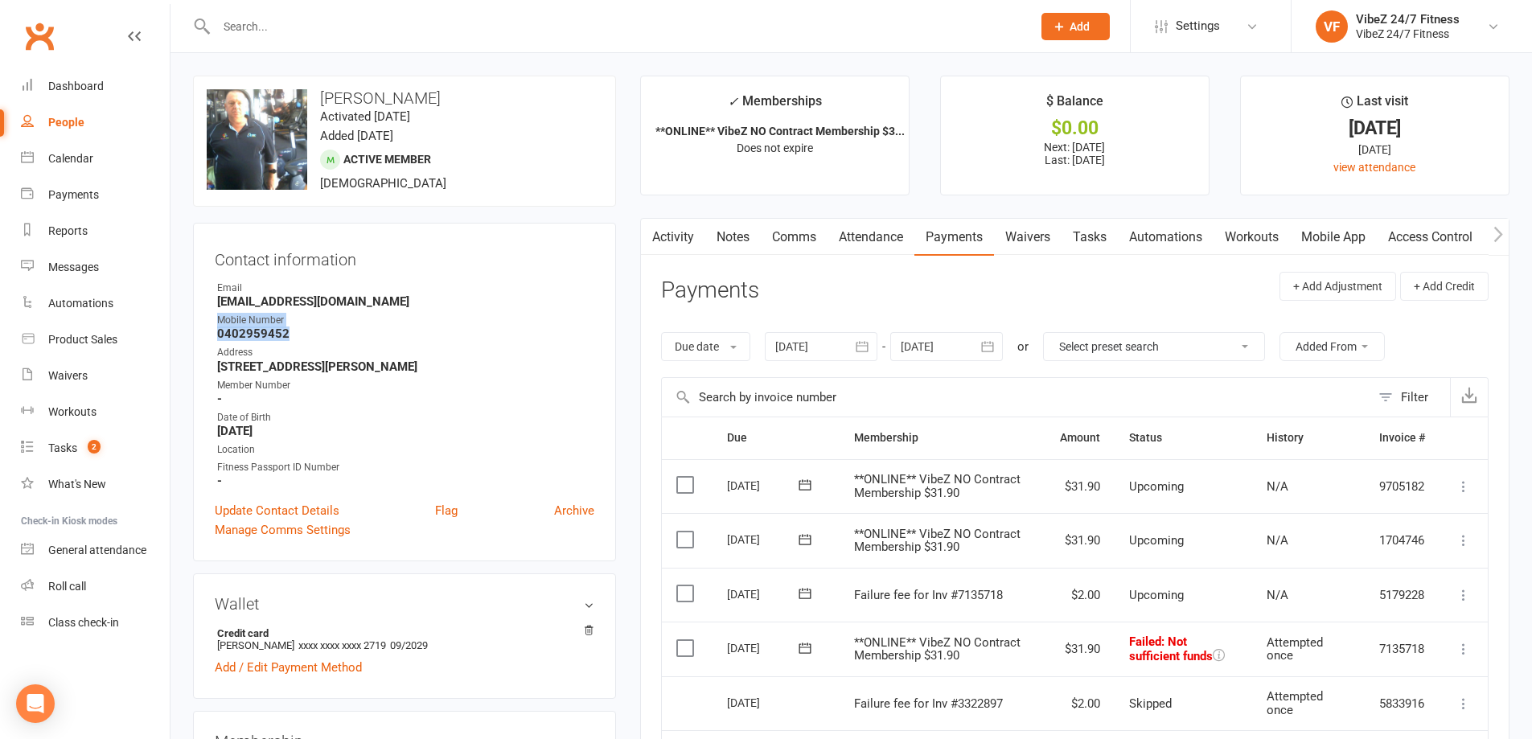
drag, startPoint x: 310, startPoint y: 331, endPoint x: 207, endPoint y: 327, distance: 103.8
click at [207, 327] on div "Contact information Owner Email [EMAIL_ADDRESS][DOMAIN_NAME] Mobile Number [PHO…" at bounding box center [404, 392] width 423 height 339
click at [304, 324] on div "Mobile Number" at bounding box center [405, 320] width 377 height 15
drag, startPoint x: 240, startPoint y: 334, endPoint x: 218, endPoint y: 331, distance: 21.8
click at [218, 331] on strong "0402959452" at bounding box center [405, 334] width 377 height 14
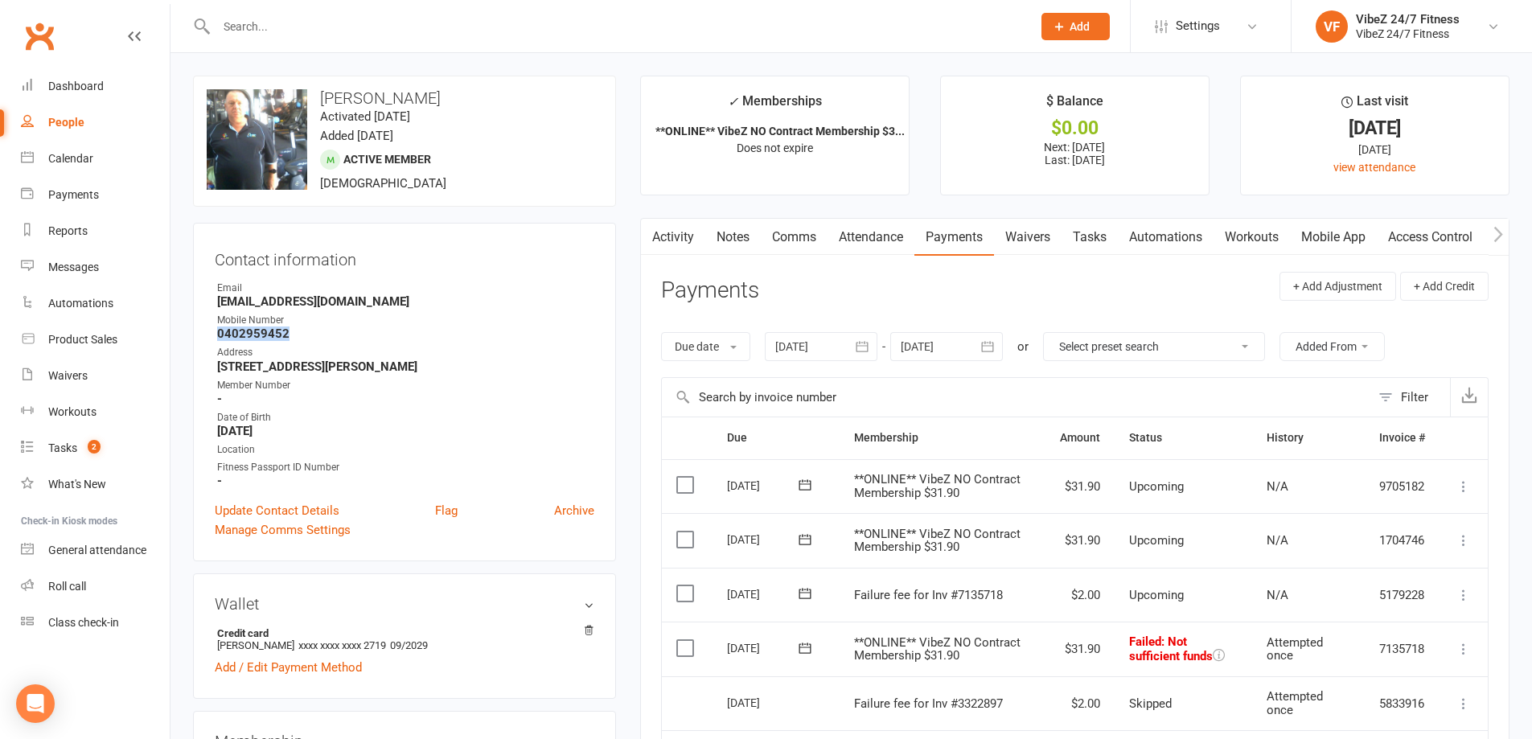
copy strong "0402959452"
click at [925, 43] on div at bounding box center [607, 26] width 828 height 52
click at [923, 34] on input "text" at bounding box center [616, 26] width 809 height 23
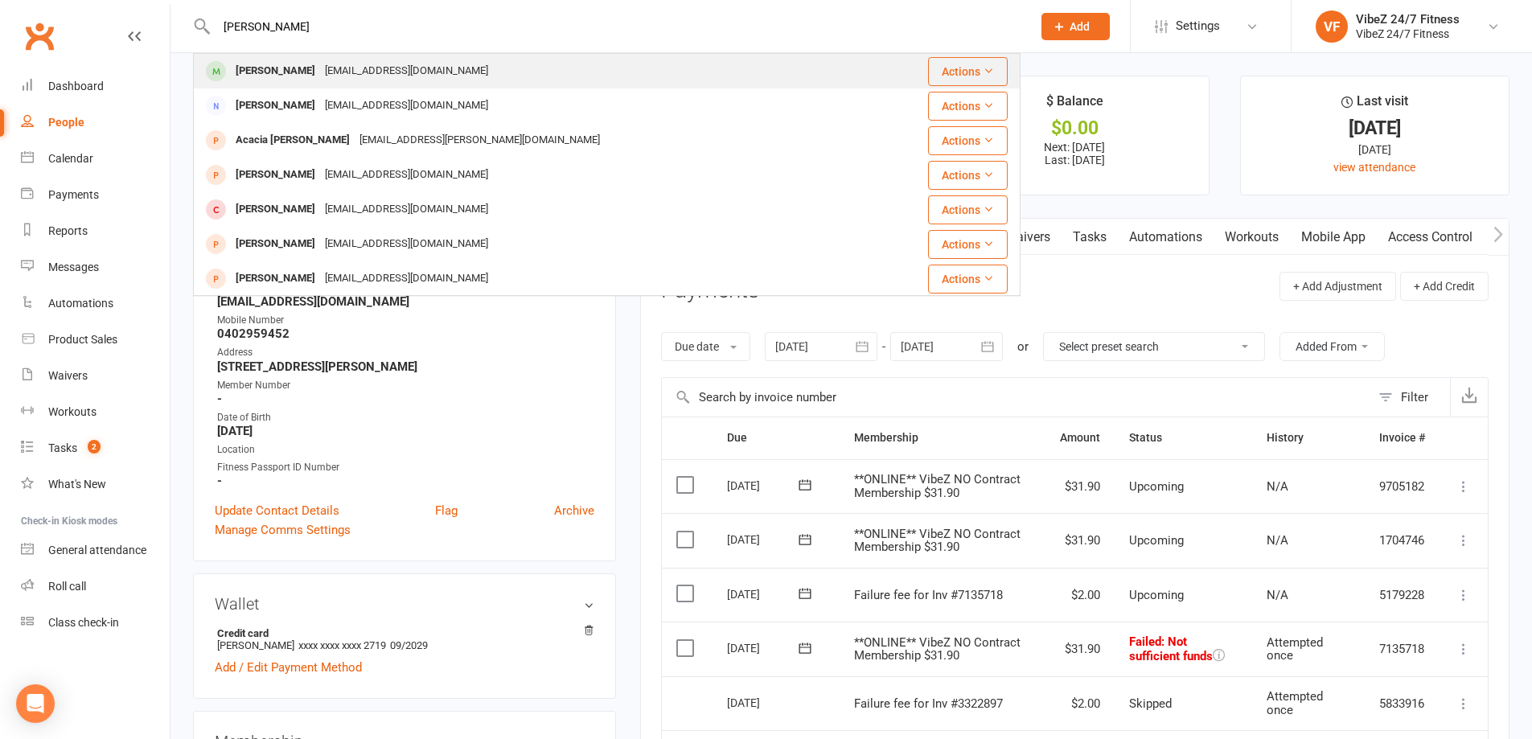
type input "[PERSON_NAME]"
click at [622, 71] on div "[PERSON_NAME] [EMAIL_ADDRESS][DOMAIN_NAME]" at bounding box center [532, 71] width 675 height 33
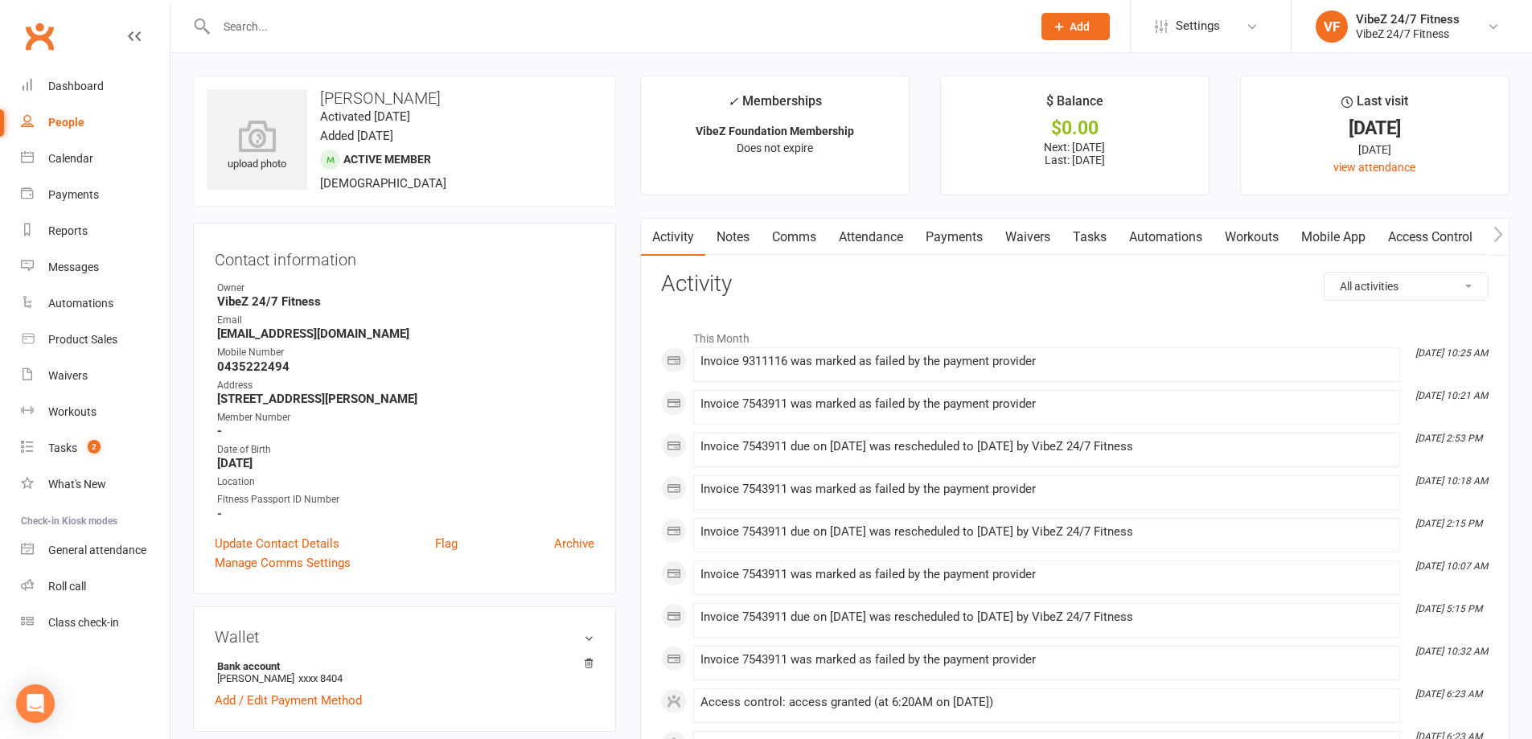
click at [965, 224] on link "Payments" at bounding box center [954, 237] width 80 height 37
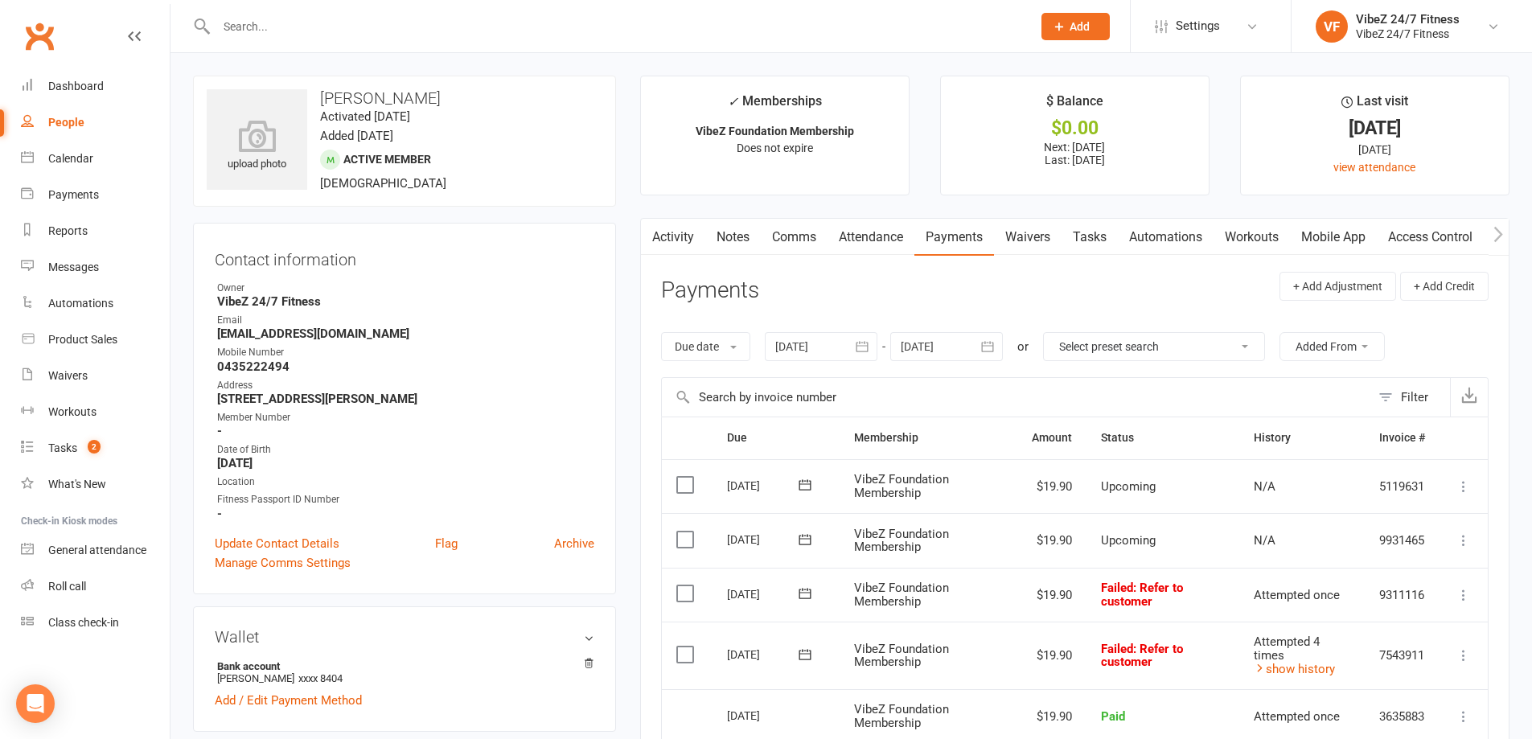
click at [399, 31] on input "text" at bounding box center [616, 26] width 809 height 23
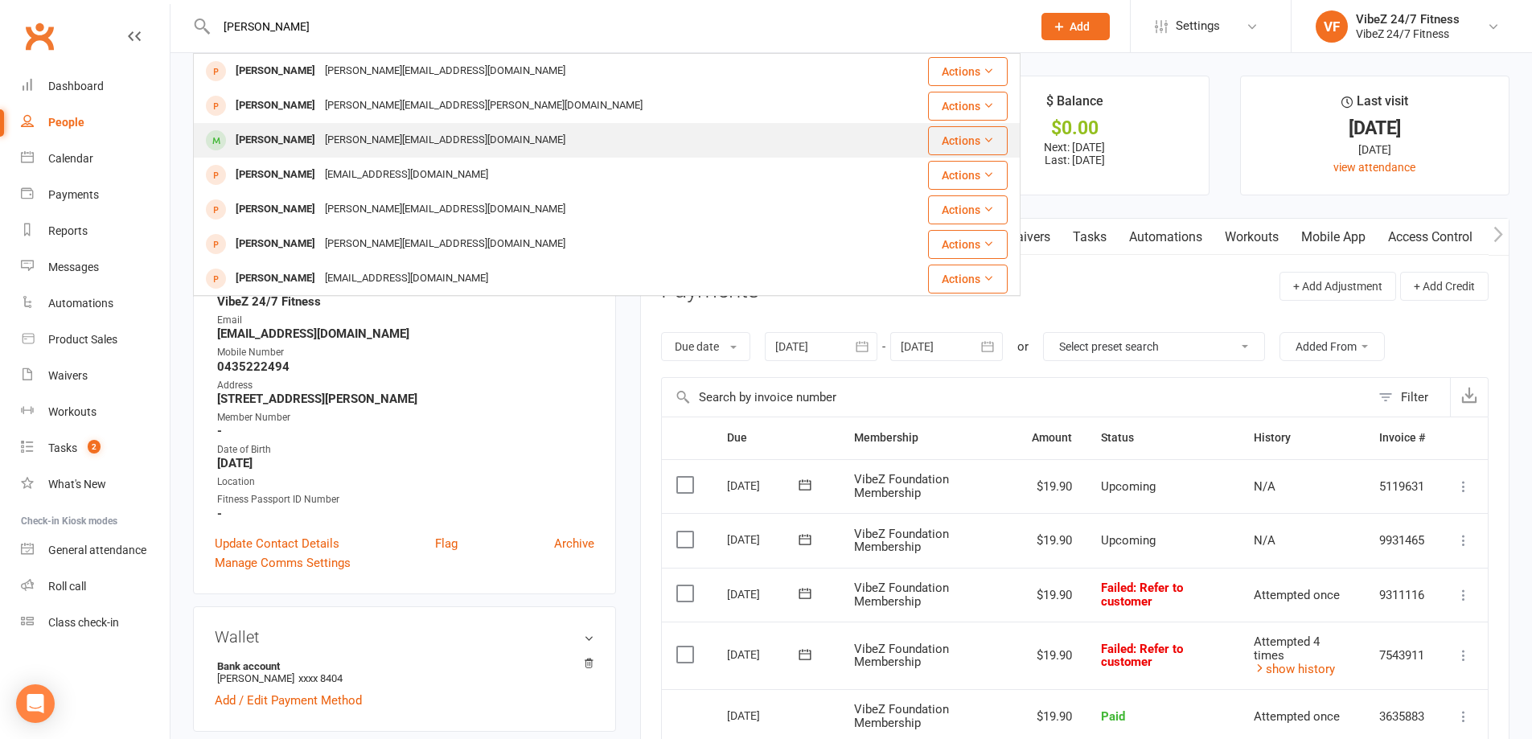
type input "[PERSON_NAME]"
click at [404, 138] on div "[PERSON_NAME][EMAIL_ADDRESS][DOMAIN_NAME]" at bounding box center [445, 140] width 250 height 23
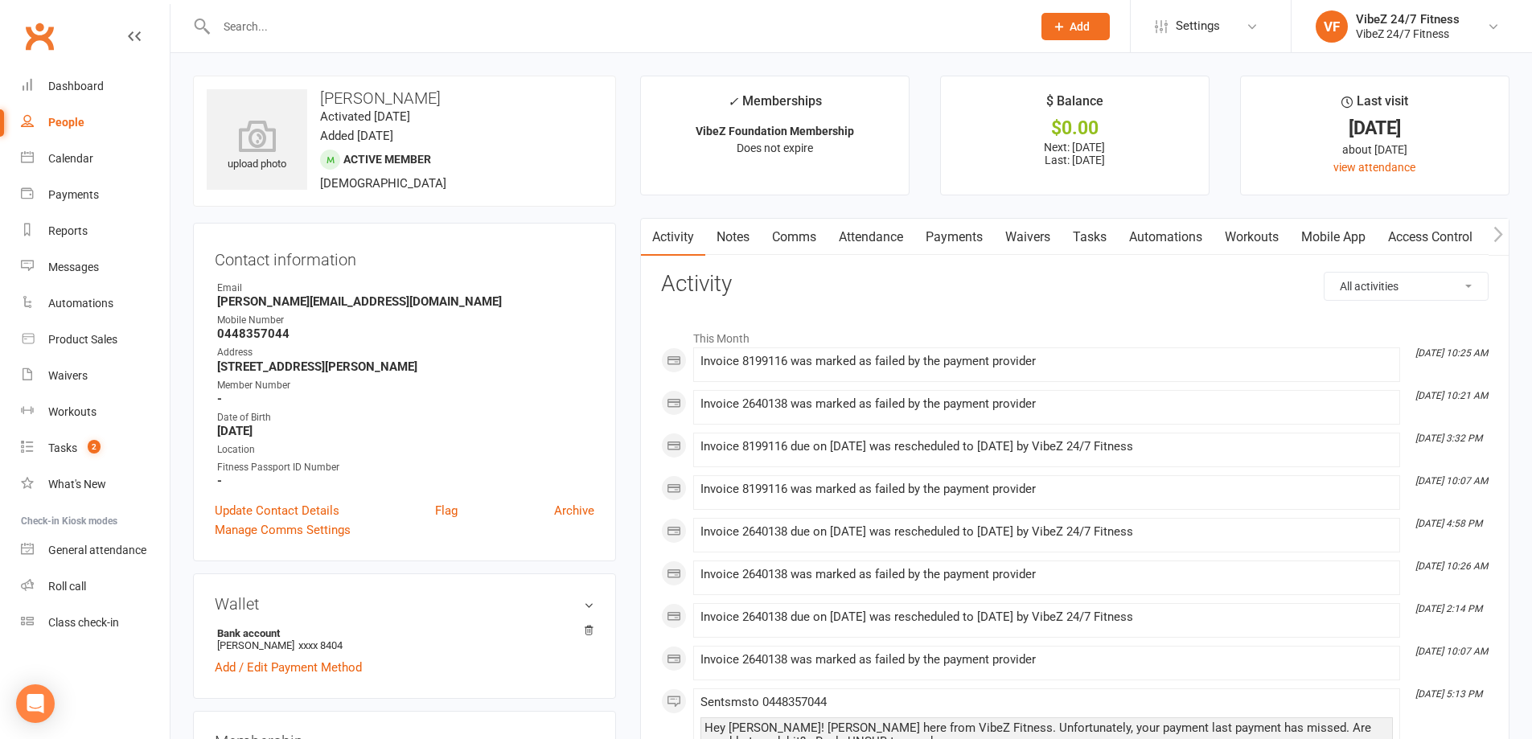
click at [957, 236] on link "Payments" at bounding box center [954, 237] width 80 height 37
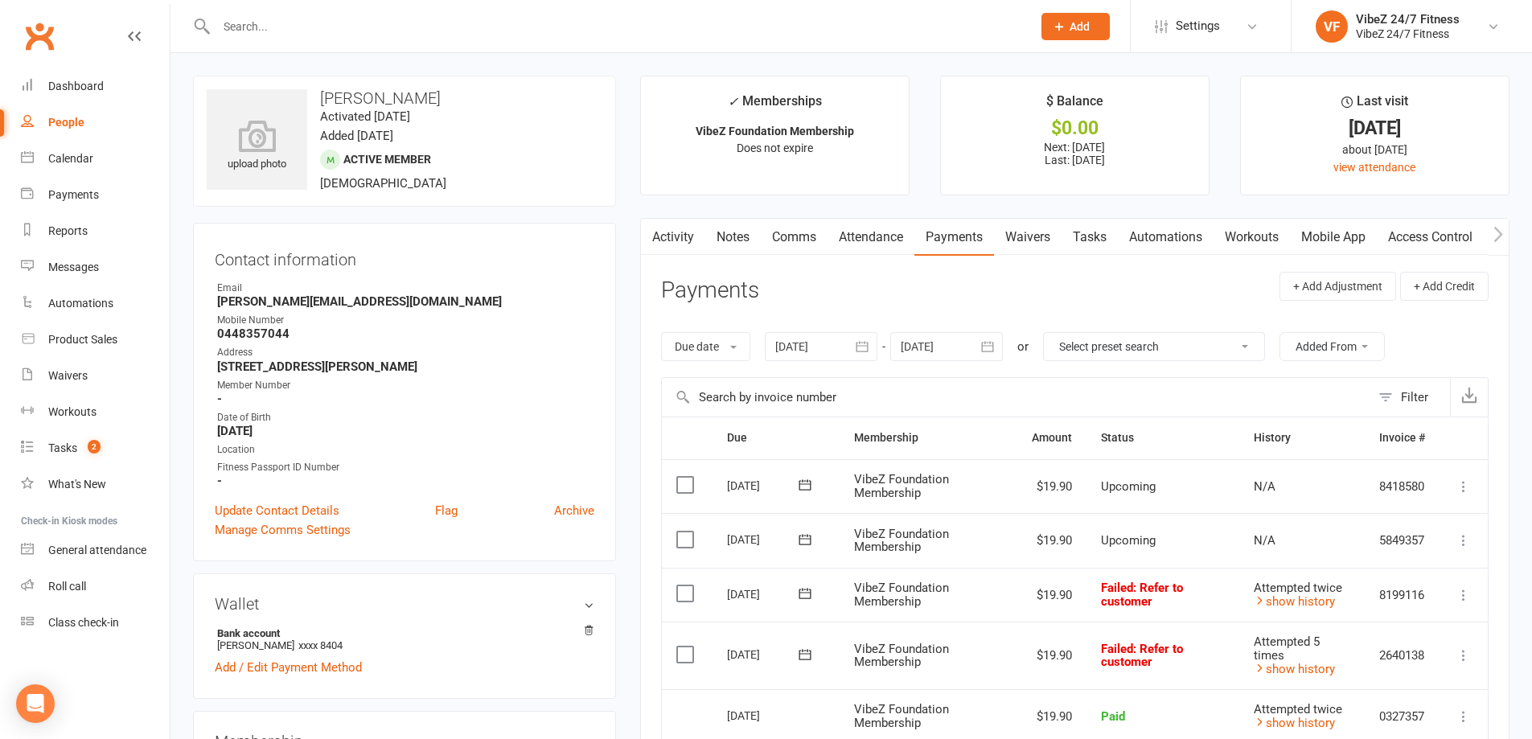
drag, startPoint x: 303, startPoint y: 325, endPoint x: 294, endPoint y: 335, distance: 14.2
click at [294, 335] on li "Mobile Number [PHONE_NUMBER]" at bounding box center [405, 327] width 380 height 28
copy li "0448357044"
click at [803, 11] on div at bounding box center [607, 26] width 828 height 52
click at [809, 35] on input "text" at bounding box center [616, 26] width 809 height 23
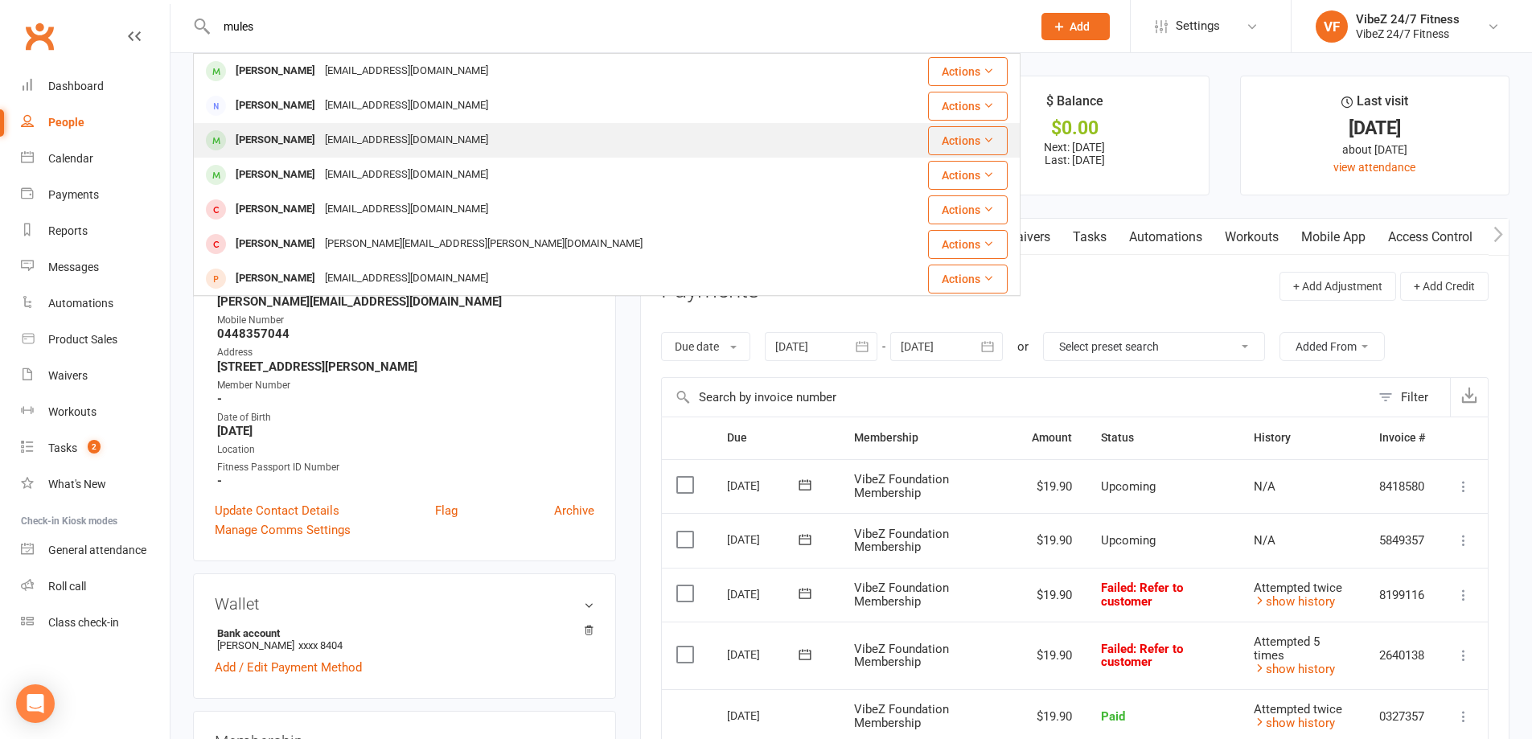
type input "mules"
click at [390, 148] on div "[EMAIL_ADDRESS][DOMAIN_NAME]" at bounding box center [406, 140] width 173 height 23
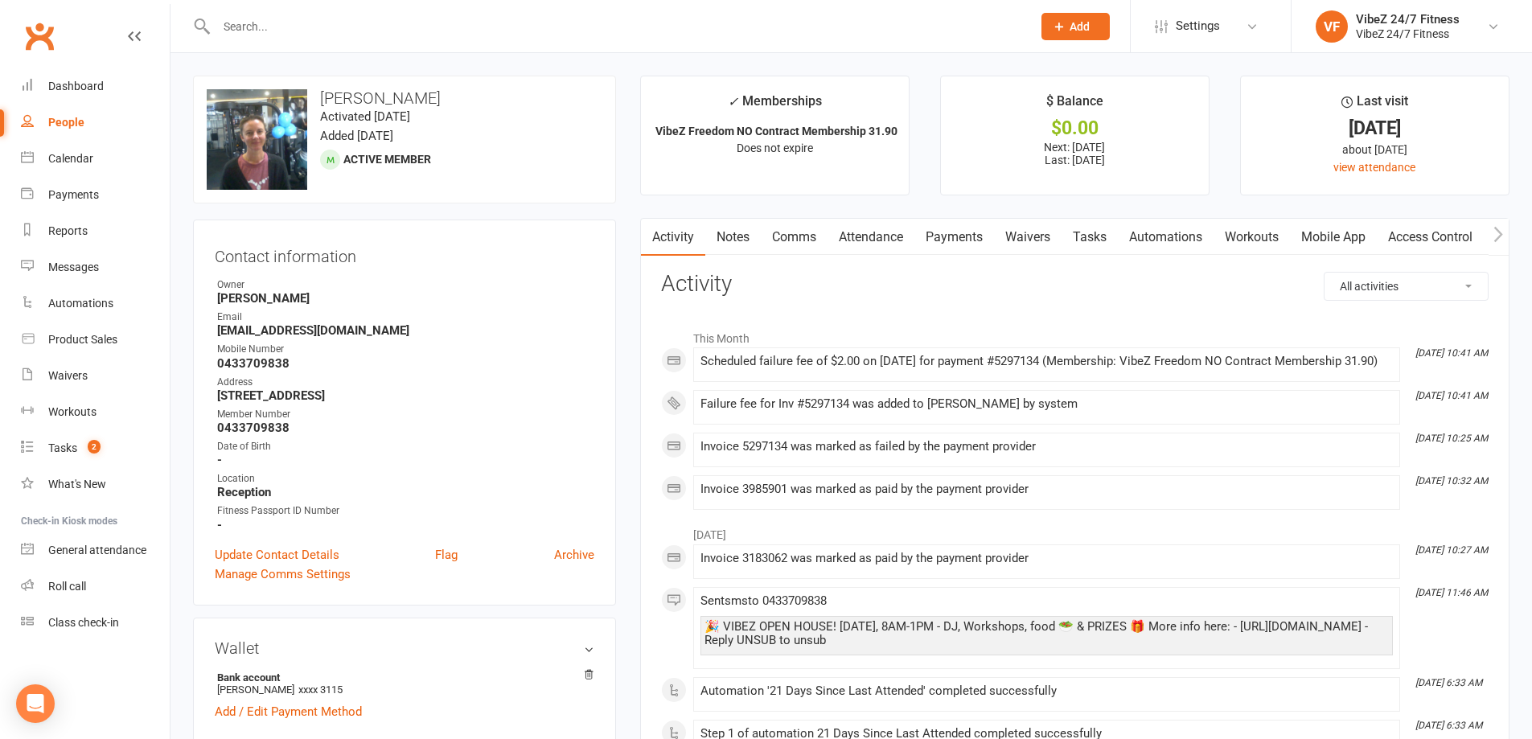
click at [971, 237] on link "Payments" at bounding box center [954, 237] width 80 height 37
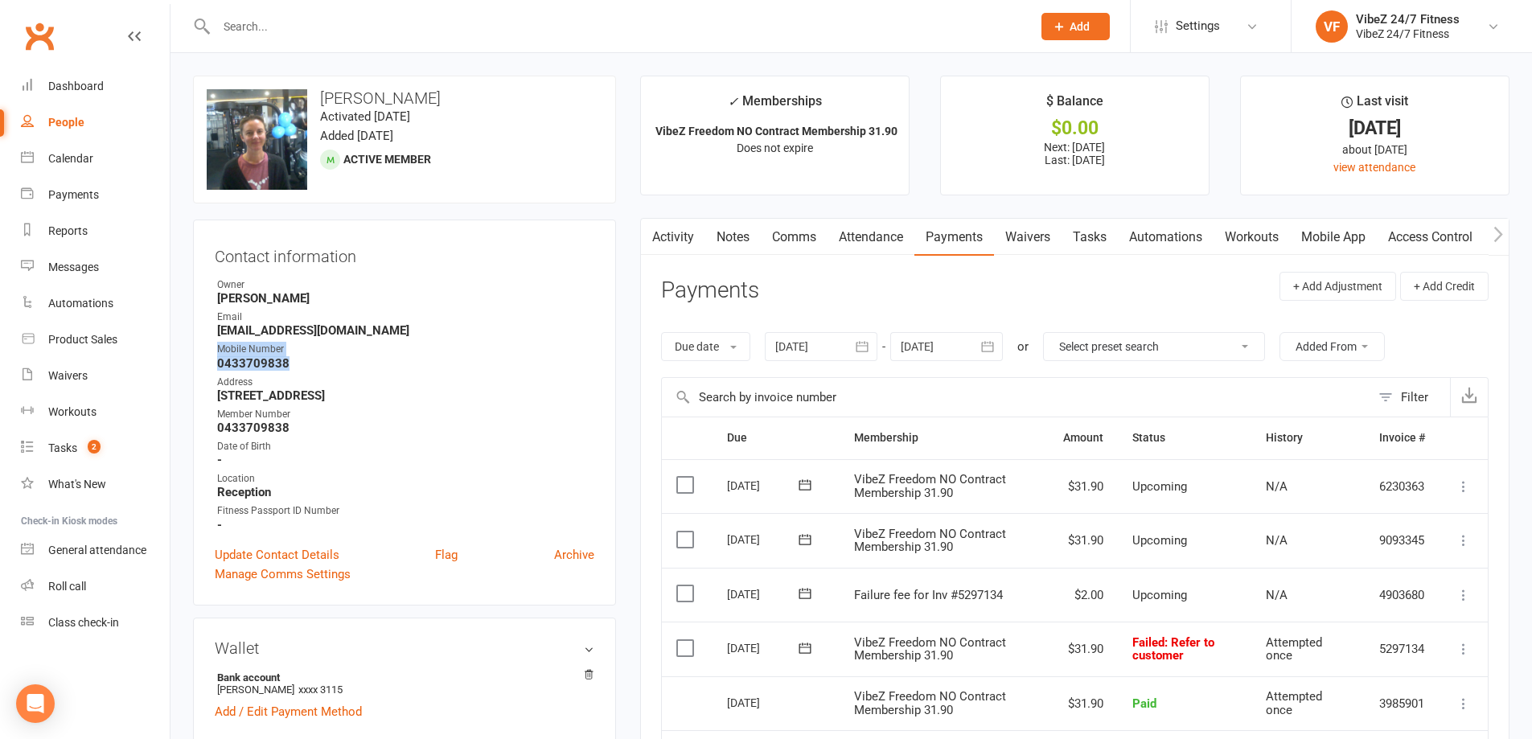
drag, startPoint x: 294, startPoint y: 365, endPoint x: 215, endPoint y: 356, distance: 79.3
click at [215, 356] on li "Mobile Number [PHONE_NUMBER]" at bounding box center [405, 356] width 380 height 28
click at [358, 371] on ul "Owner [PERSON_NAME] Email [EMAIL_ADDRESS][DOMAIN_NAME] Mobile Number [PHONE_NUM…" at bounding box center [405, 404] width 380 height 255
drag, startPoint x: 266, startPoint y: 360, endPoint x: 218, endPoint y: 362, distance: 48.3
click at [218, 362] on strong "0433709838" at bounding box center [405, 363] width 377 height 14
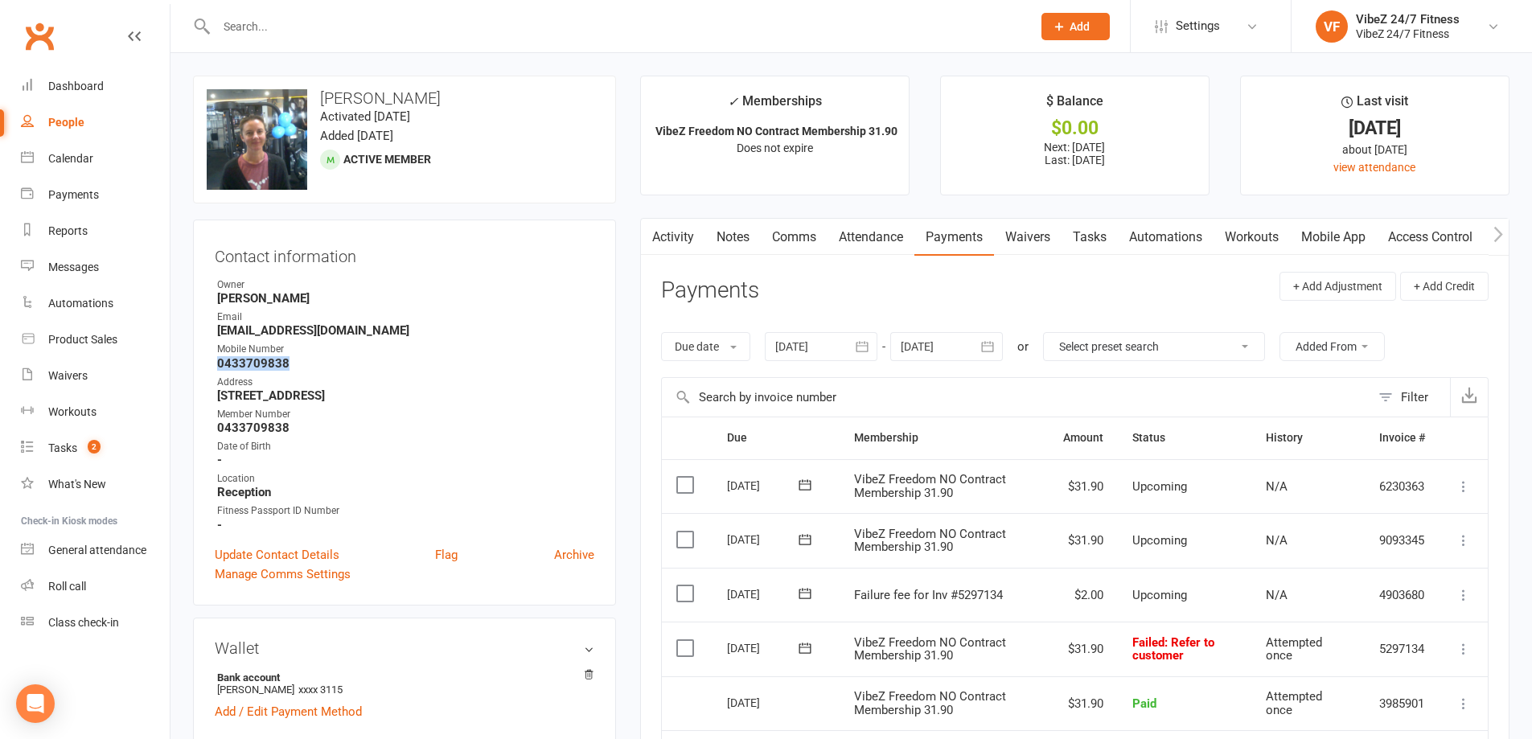
copy strong "0433709838"
click at [618, 27] on input "text" at bounding box center [616, 26] width 809 height 23
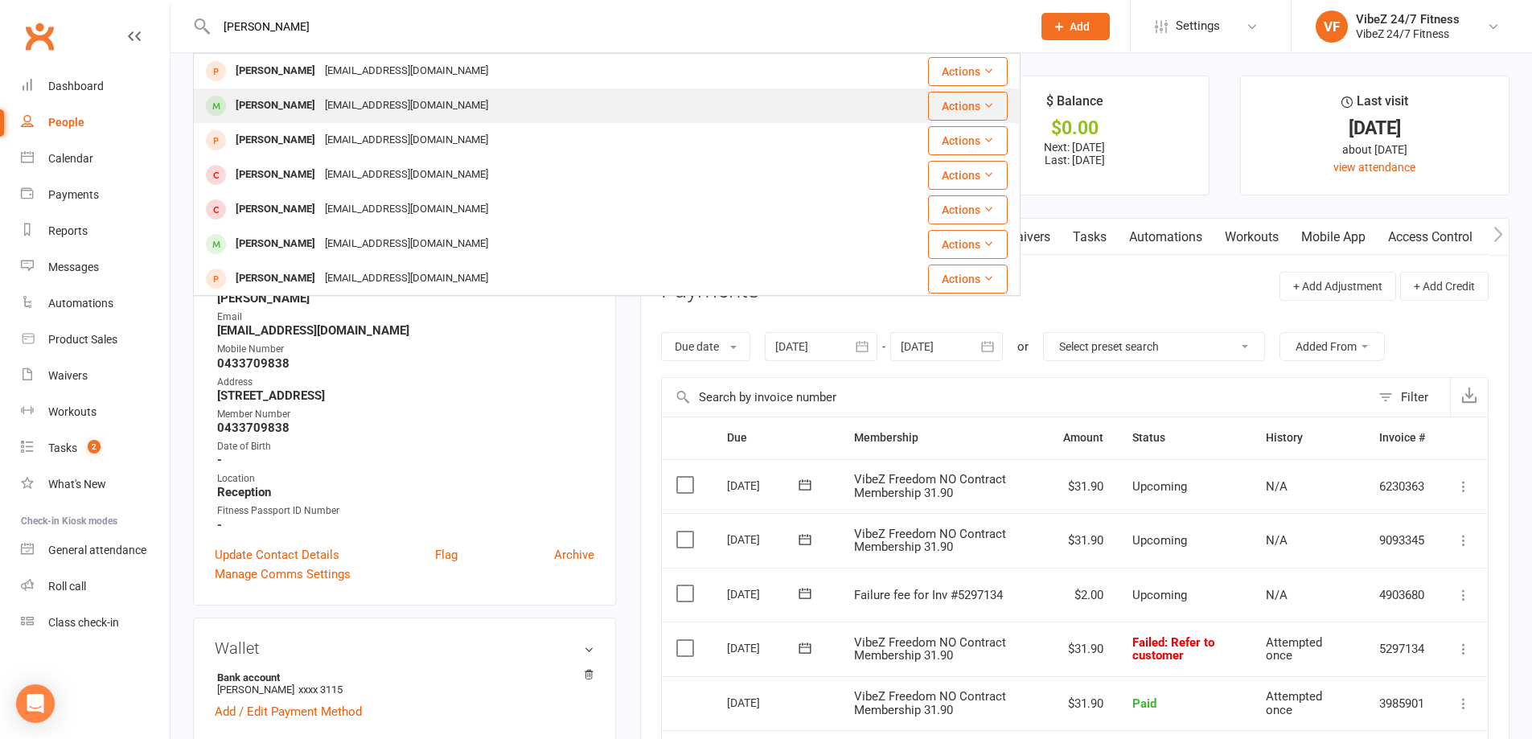
type input "[PERSON_NAME]"
click at [396, 111] on div "[EMAIL_ADDRESS][DOMAIN_NAME]" at bounding box center [406, 105] width 173 height 23
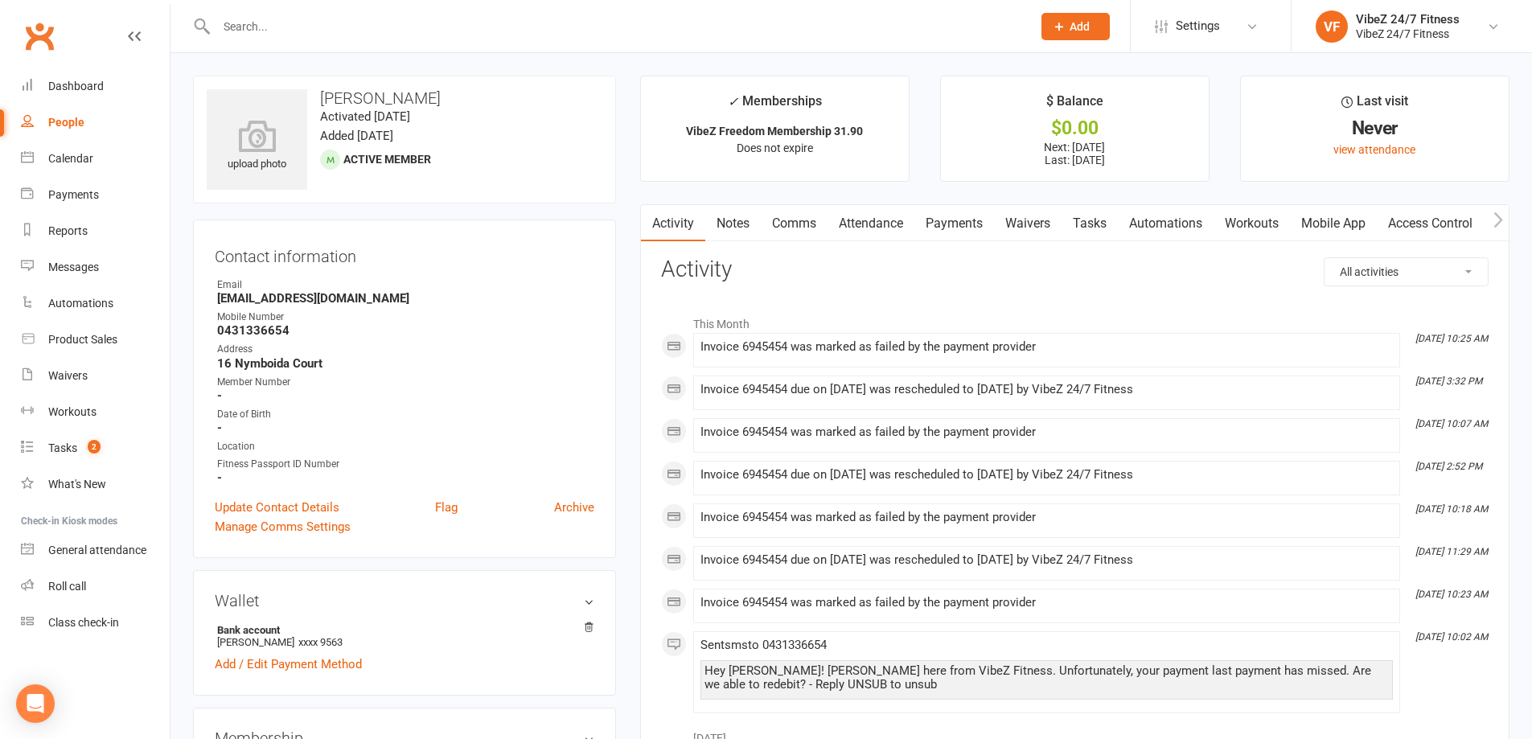
click at [967, 220] on link "Payments" at bounding box center [954, 223] width 80 height 37
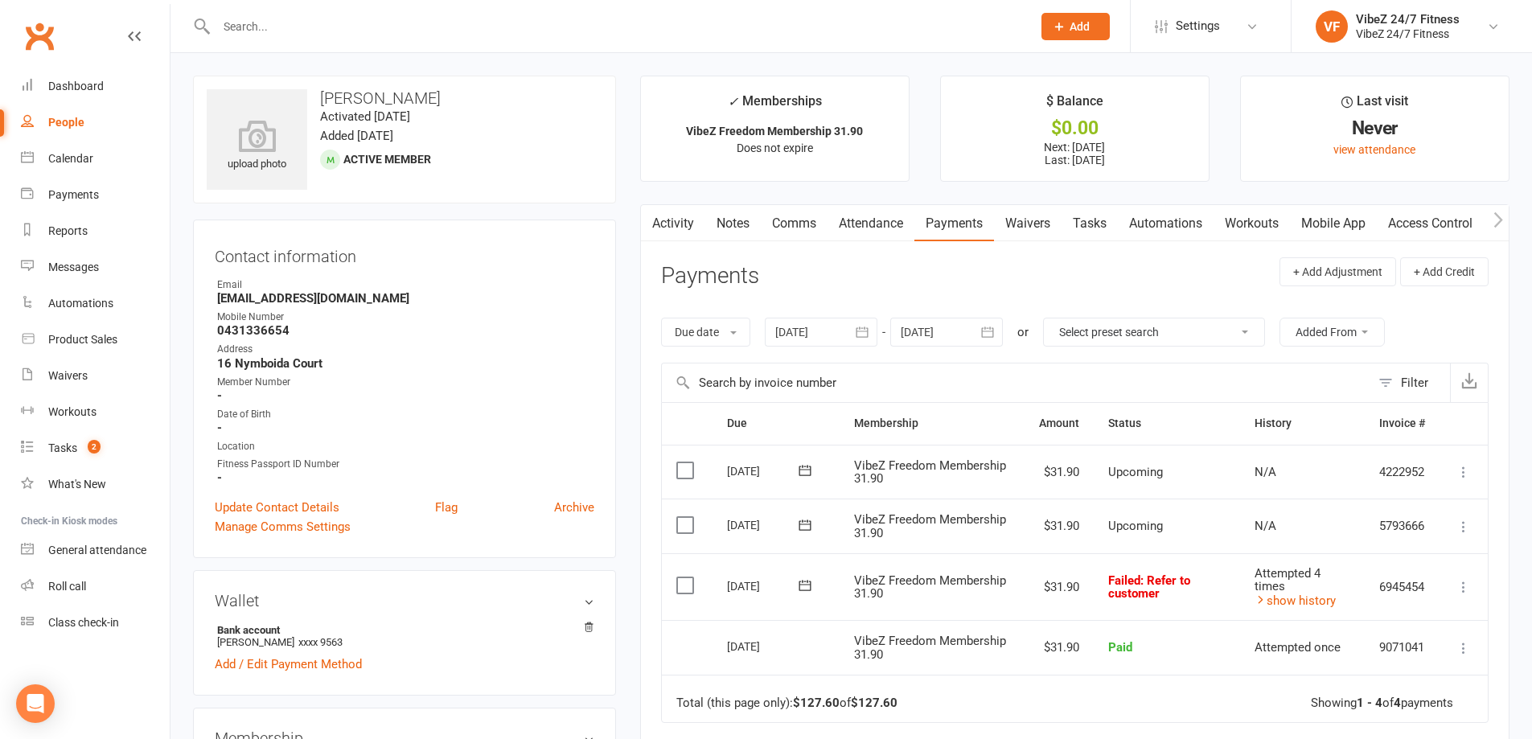
scroll to position [0, 32]
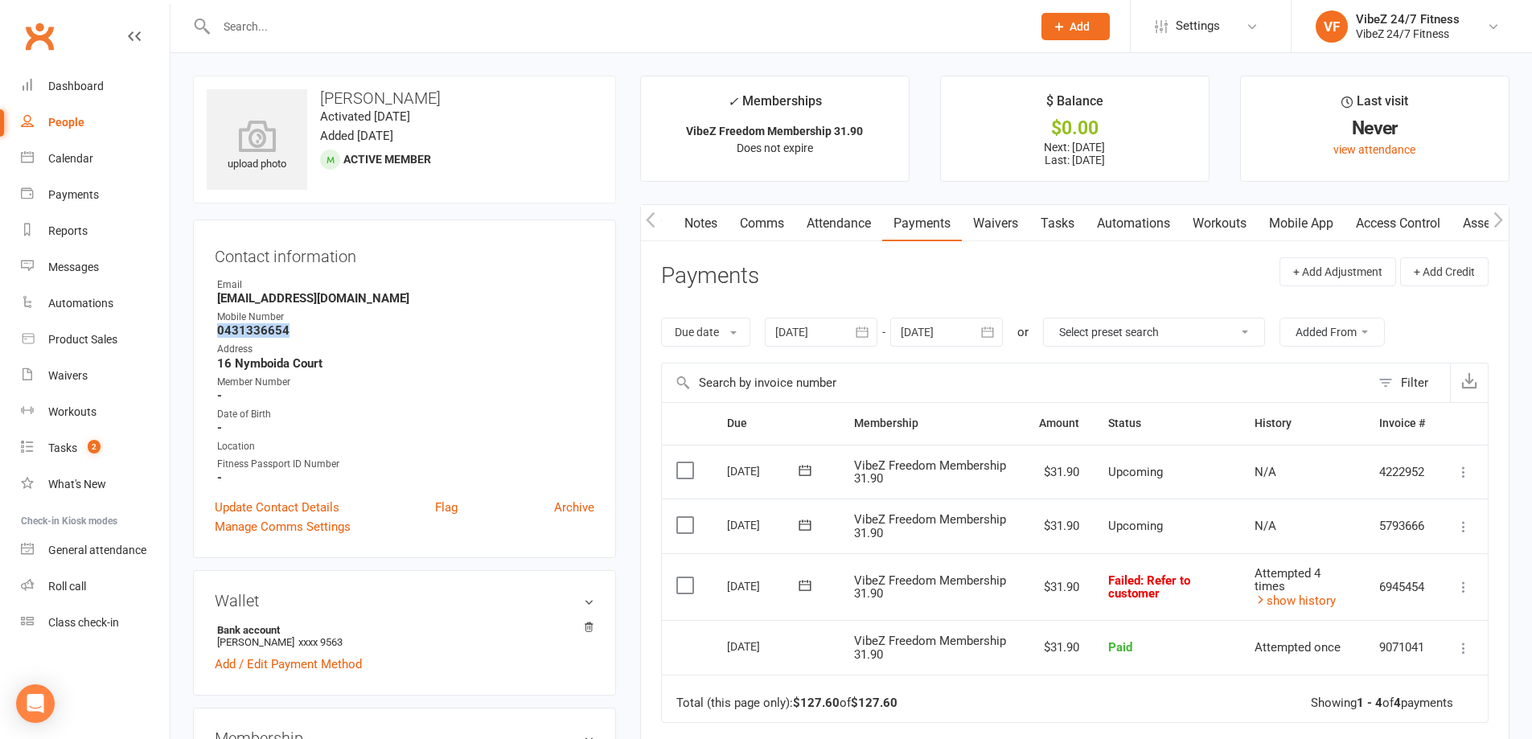
drag, startPoint x: 299, startPoint y: 324, endPoint x: 216, endPoint y: 326, distance: 83.7
click at [218, 327] on strong "0431336654" at bounding box center [405, 330] width 377 height 14
copy strong "0431336654"
click at [963, 27] on input "text" at bounding box center [616, 26] width 809 height 23
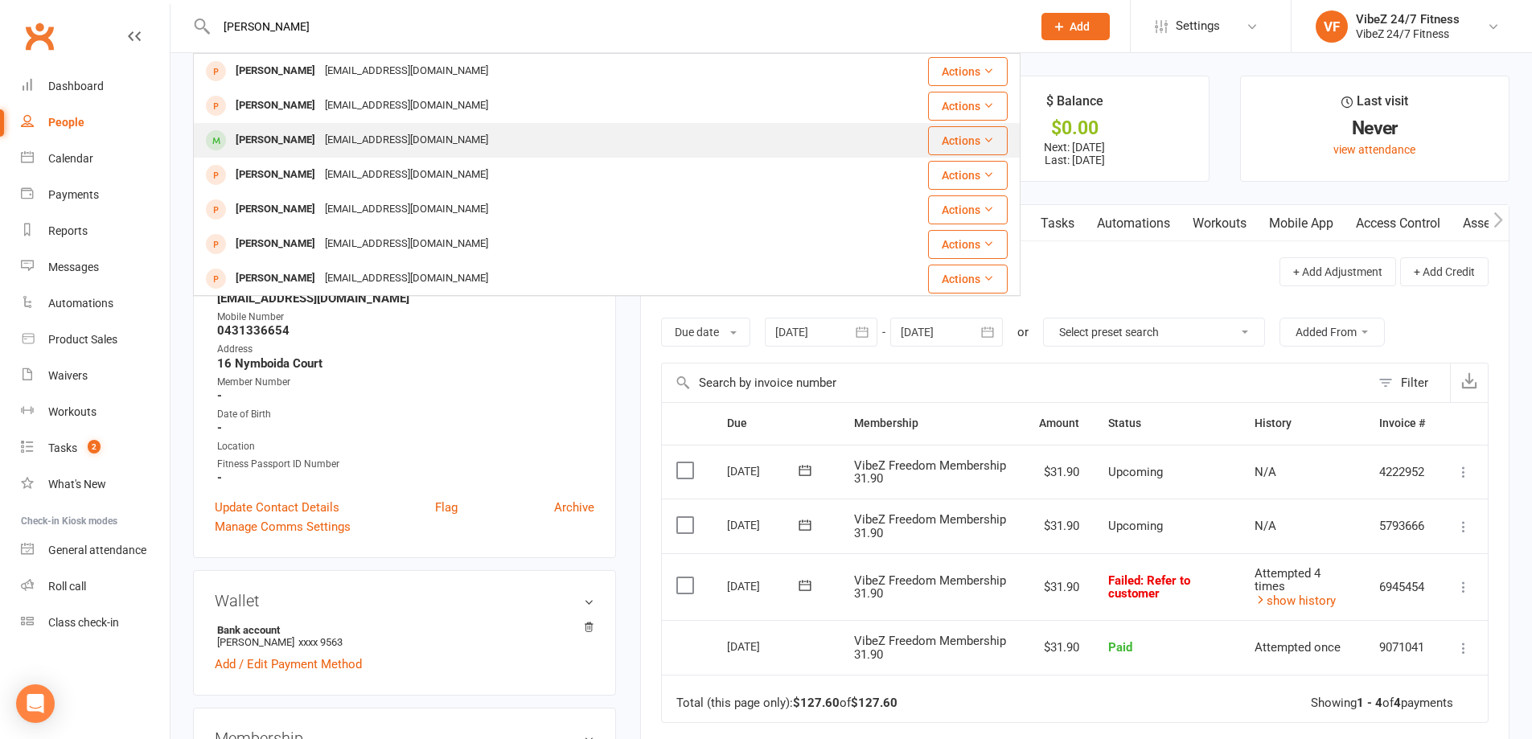
type input "[PERSON_NAME]"
click at [475, 142] on div "[PERSON_NAME] [EMAIL_ADDRESS][DOMAIN_NAME]" at bounding box center [511, 140] width 633 height 33
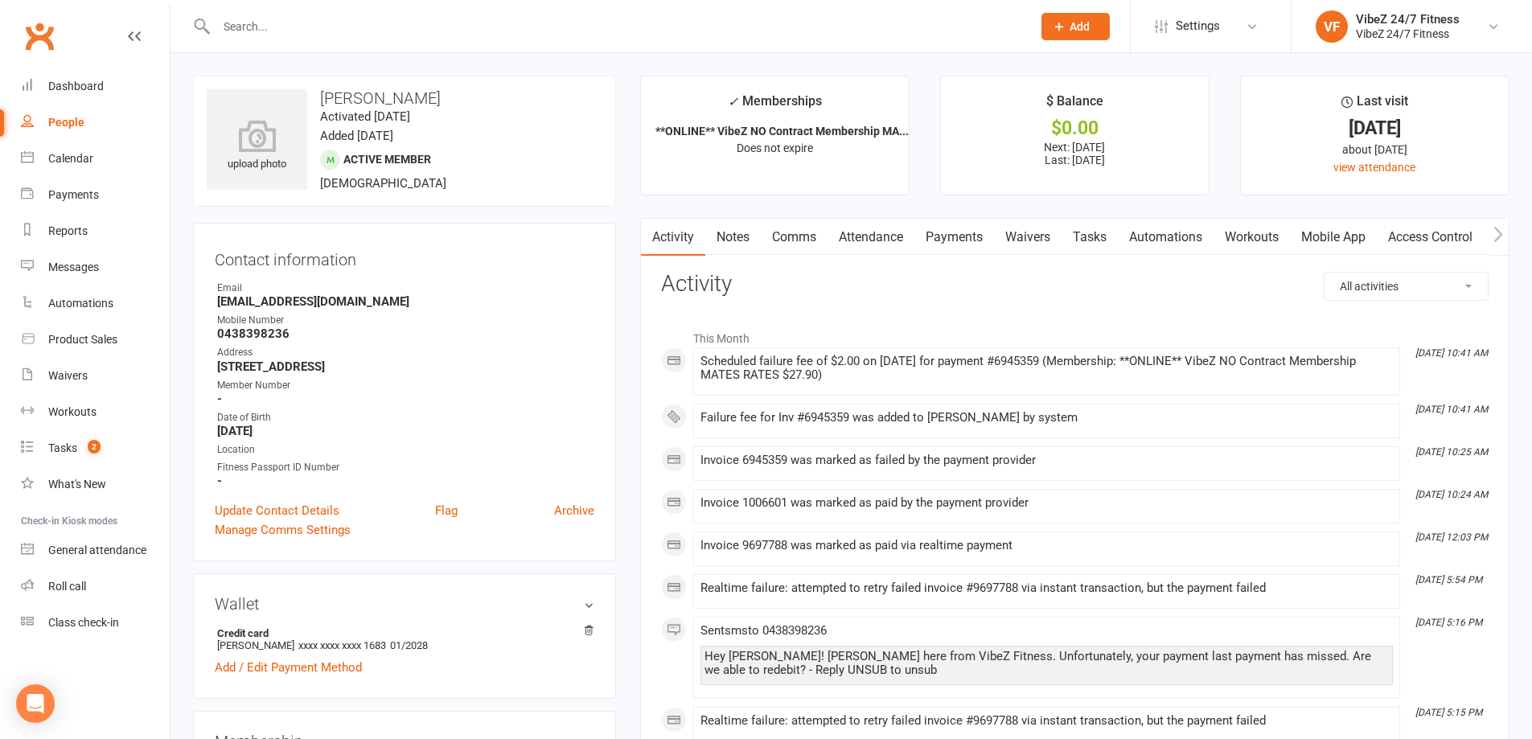
click at [934, 232] on link "Payments" at bounding box center [954, 237] width 80 height 37
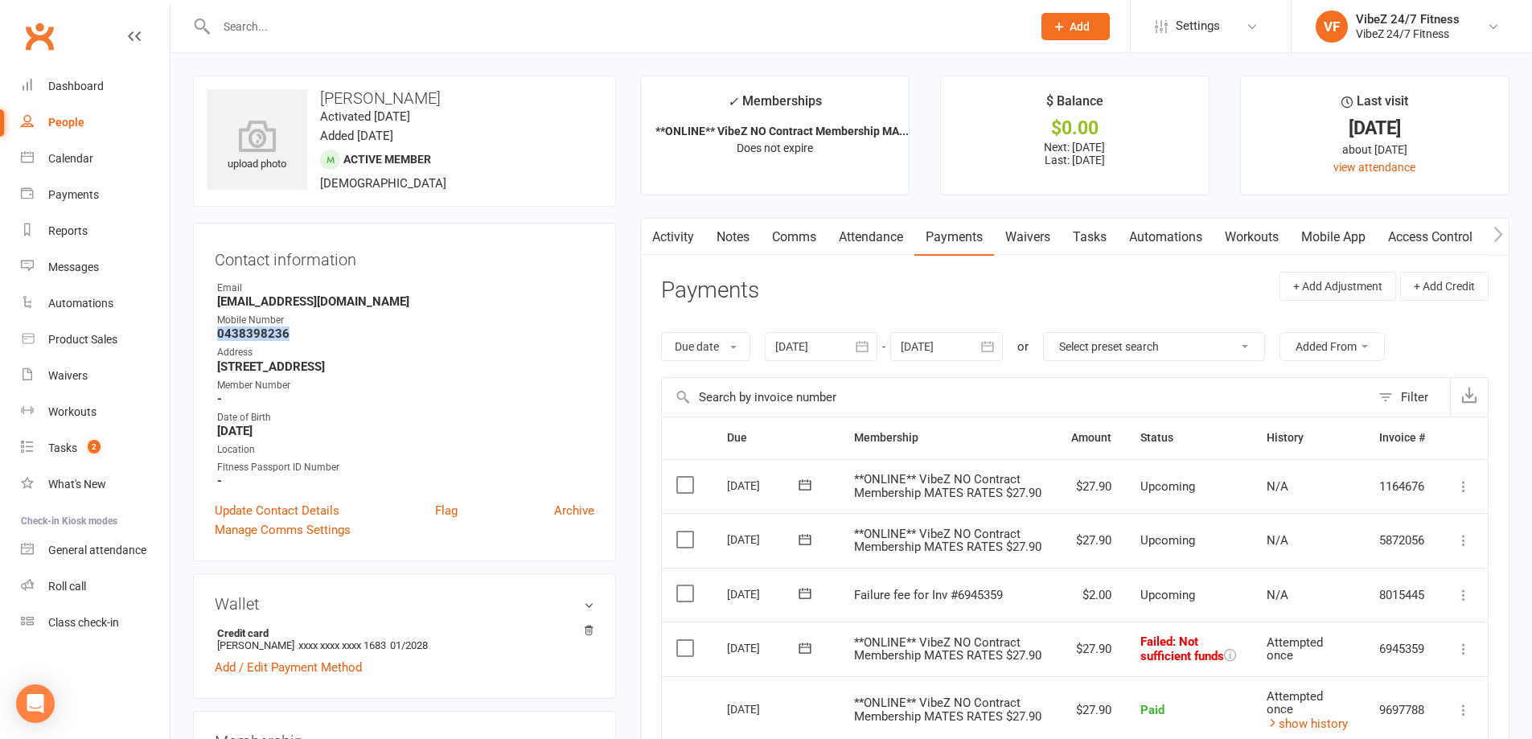
drag, startPoint x: 297, startPoint y: 331, endPoint x: 216, endPoint y: 338, distance: 80.7
click at [216, 338] on li "Mobile Number [PHONE_NUMBER]" at bounding box center [405, 327] width 380 height 28
copy strong "0438398236"
click at [945, 17] on input "text" at bounding box center [616, 26] width 809 height 23
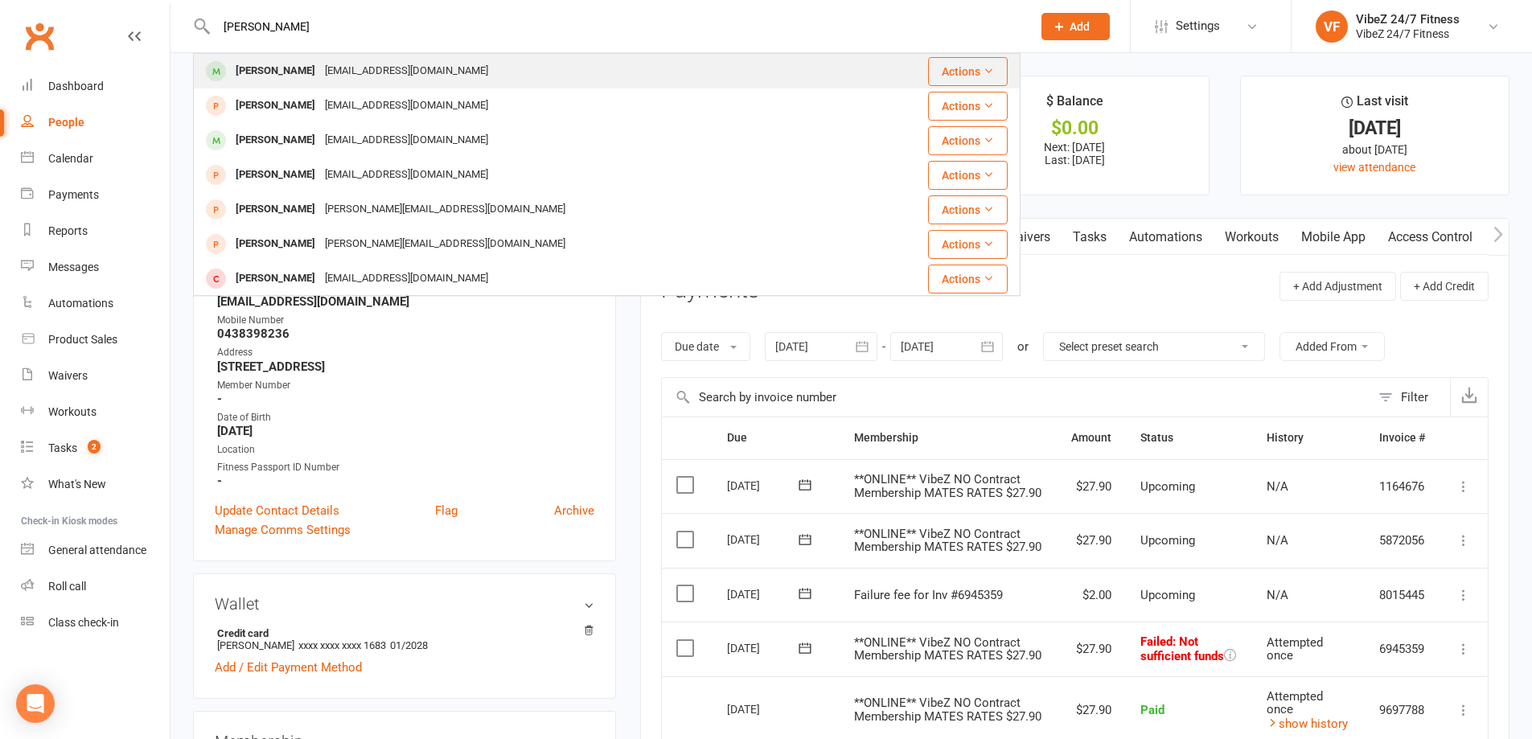
type input "[PERSON_NAME]"
click at [561, 54] on td "[PERSON_NAME] [EMAIL_ADDRESS][DOMAIN_NAME]" at bounding box center [538, 71] width 688 height 35
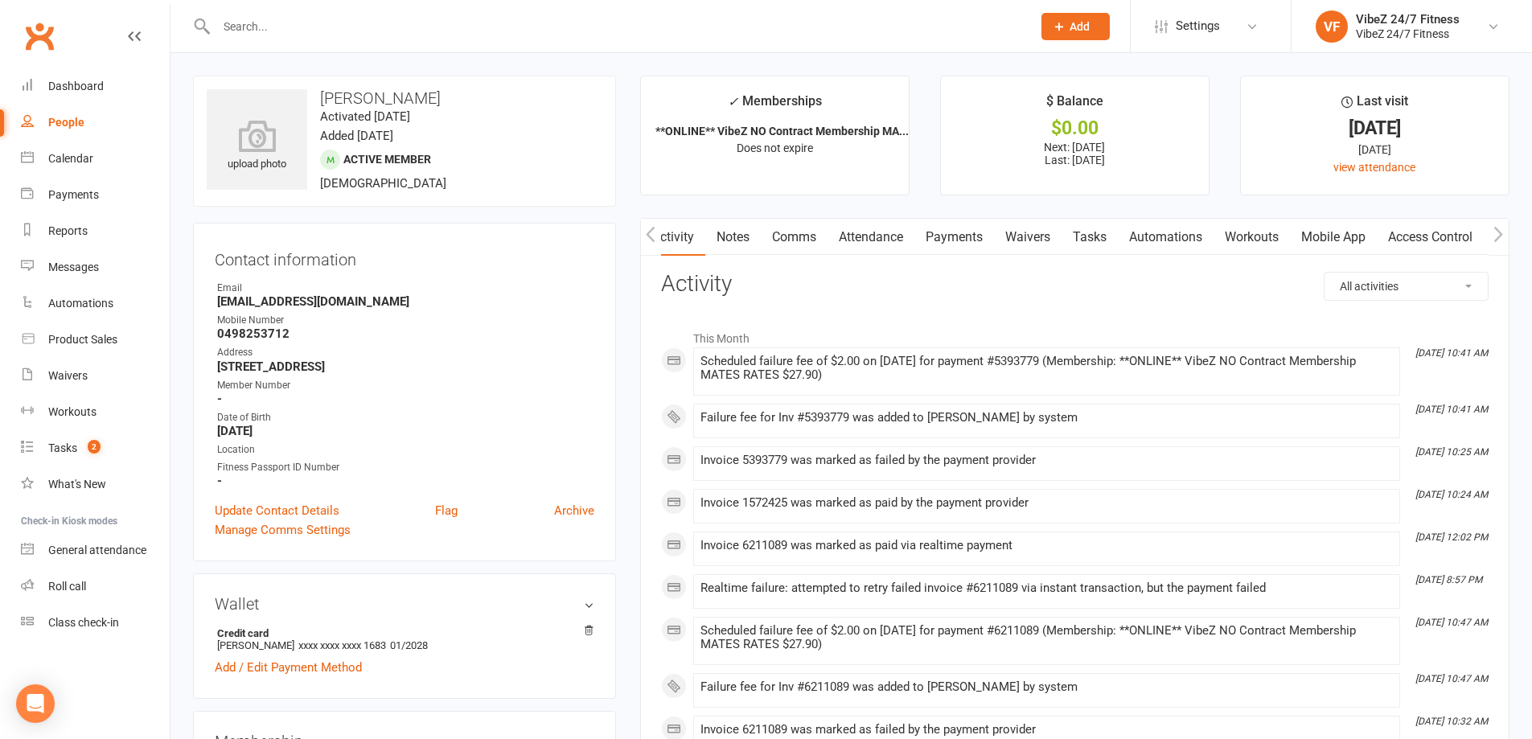
scroll to position [0, 3]
click at [956, 253] on link "Payments" at bounding box center [951, 237] width 80 height 37
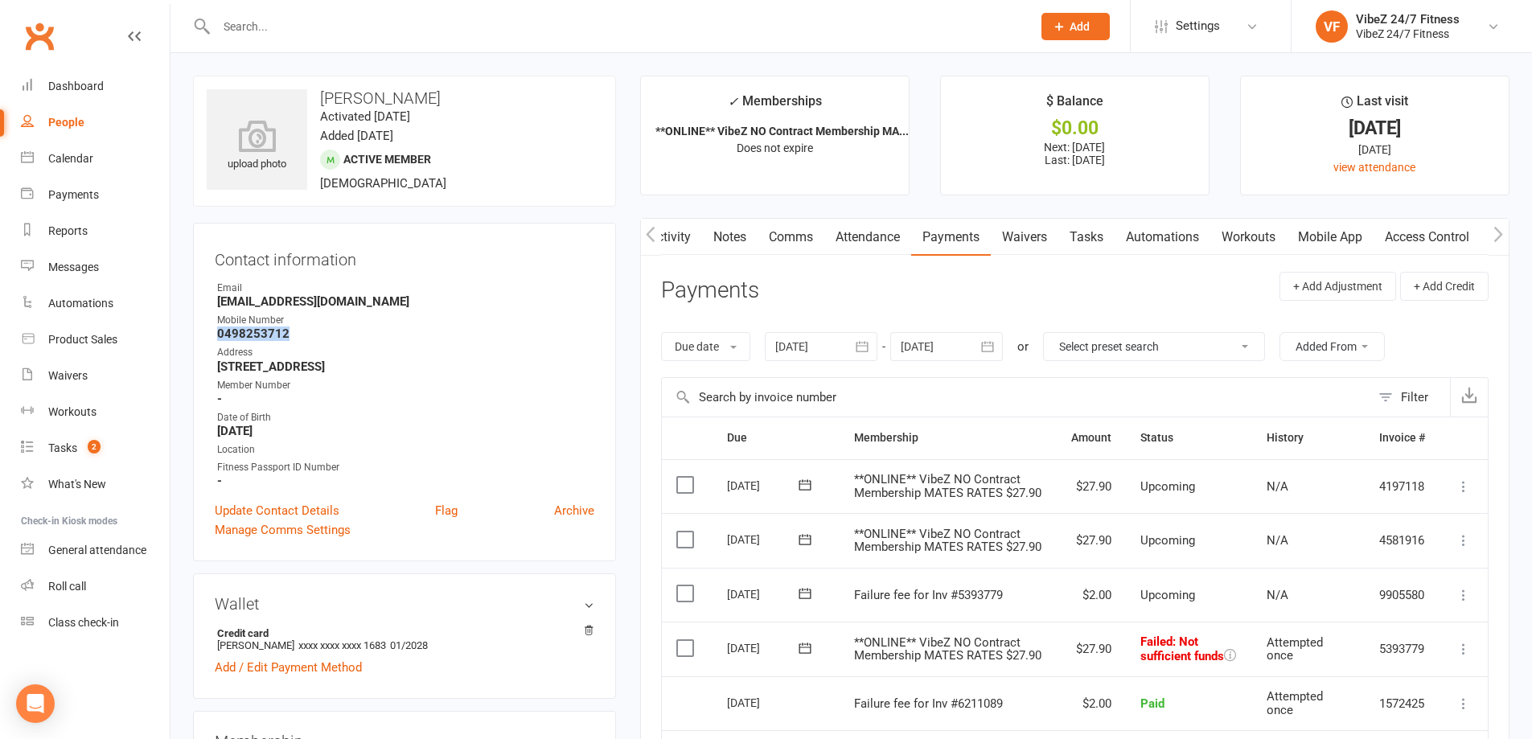
drag, startPoint x: 302, startPoint y: 330, endPoint x: 217, endPoint y: 338, distance: 85.6
click at [217, 338] on strong "0498253712" at bounding box center [405, 334] width 377 height 14
copy strong "0498253712"
click at [362, 10] on div at bounding box center [607, 26] width 828 height 52
click at [362, 22] on input "text" at bounding box center [616, 26] width 809 height 23
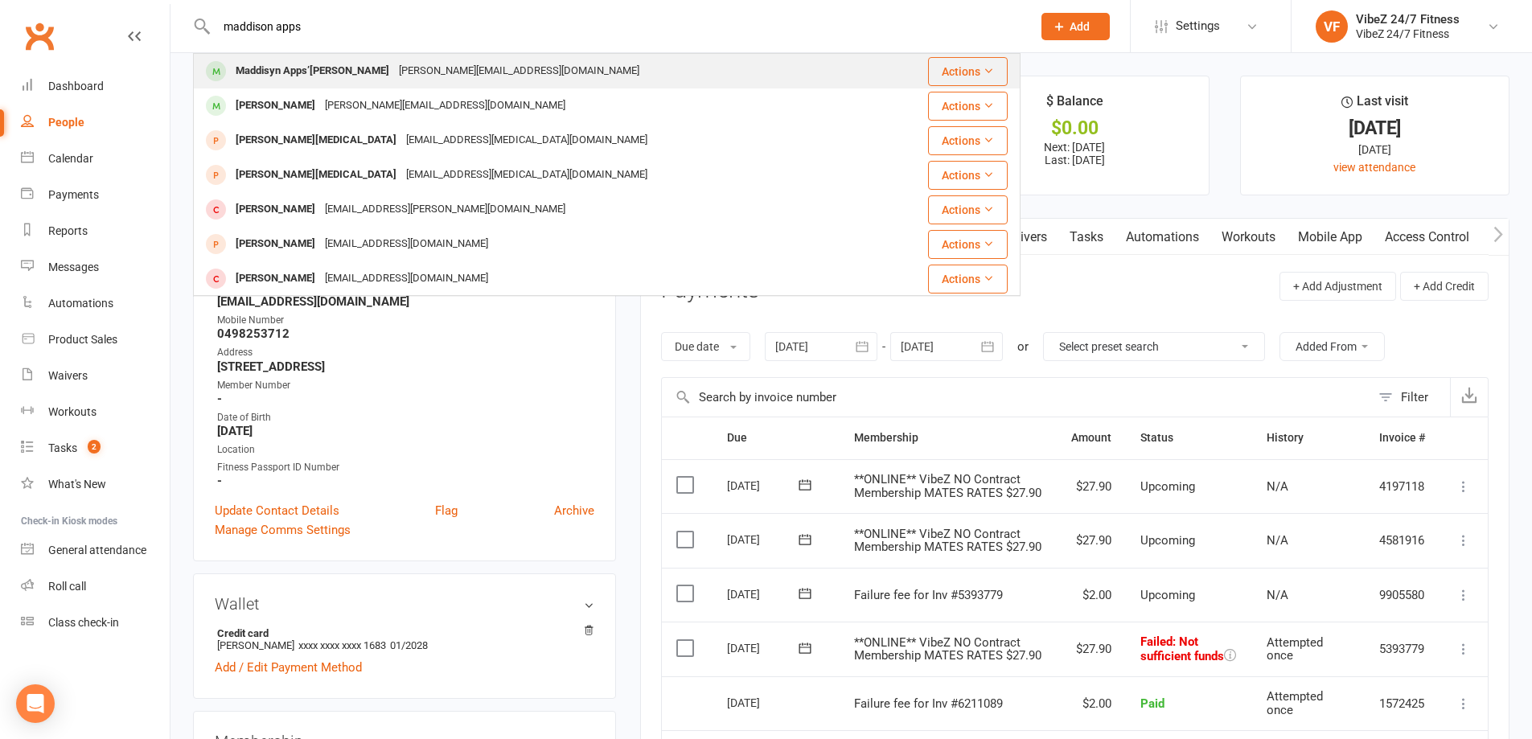
type input "maddison apps"
click at [492, 68] on div "Maddisyn Apps’gale [EMAIL_ADDRESS][DOMAIN_NAME]" at bounding box center [539, 71] width 688 height 33
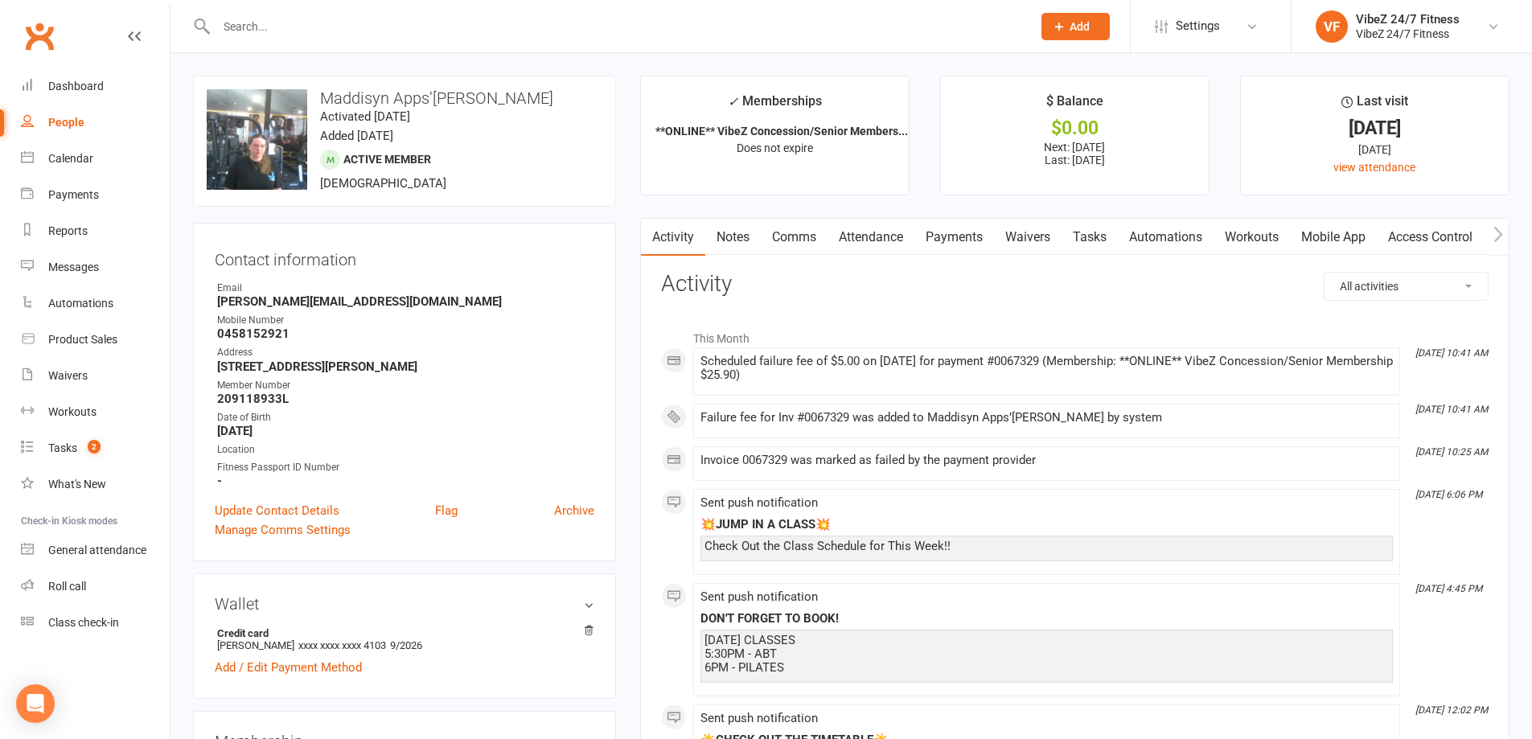
click at [948, 243] on link "Payments" at bounding box center [954, 237] width 80 height 37
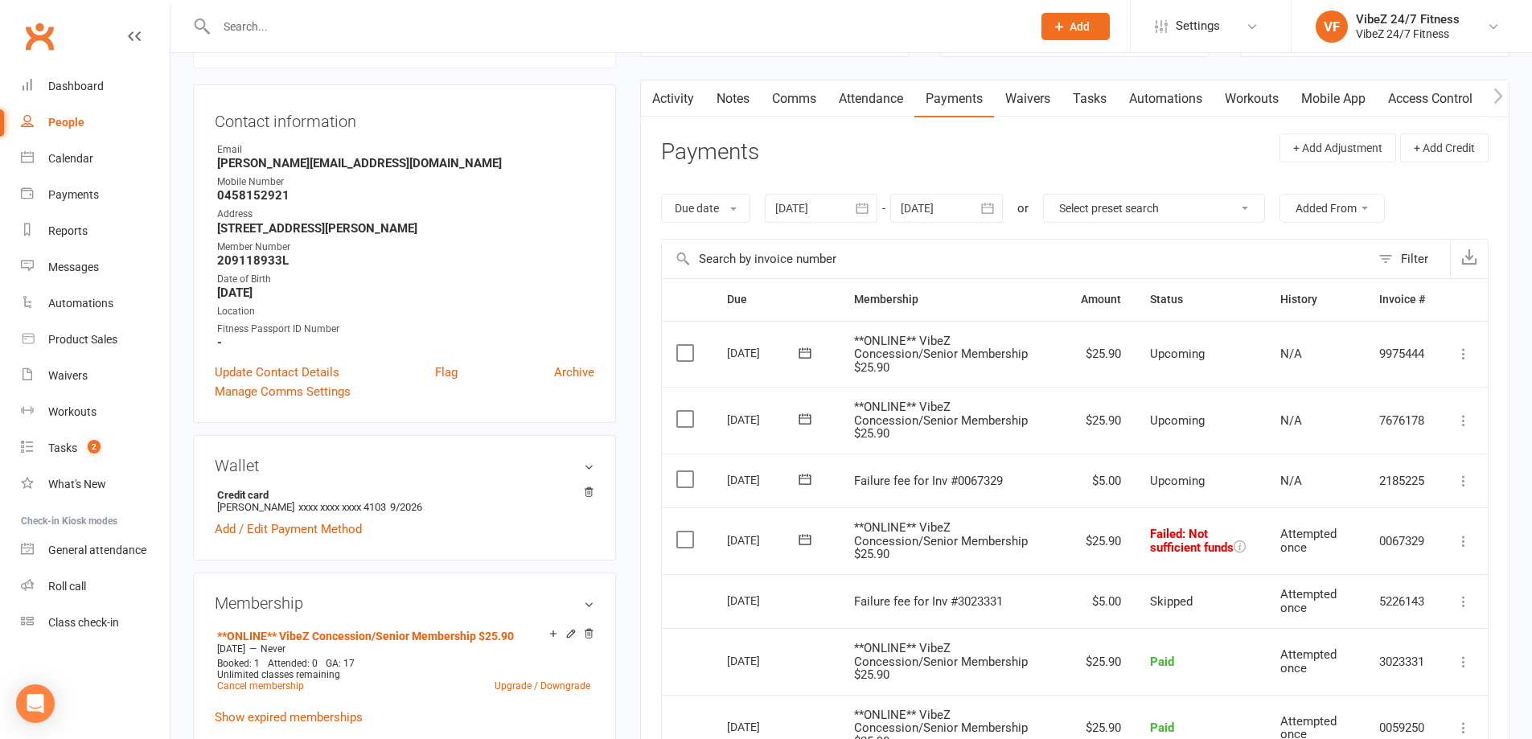
scroll to position [161, 0]
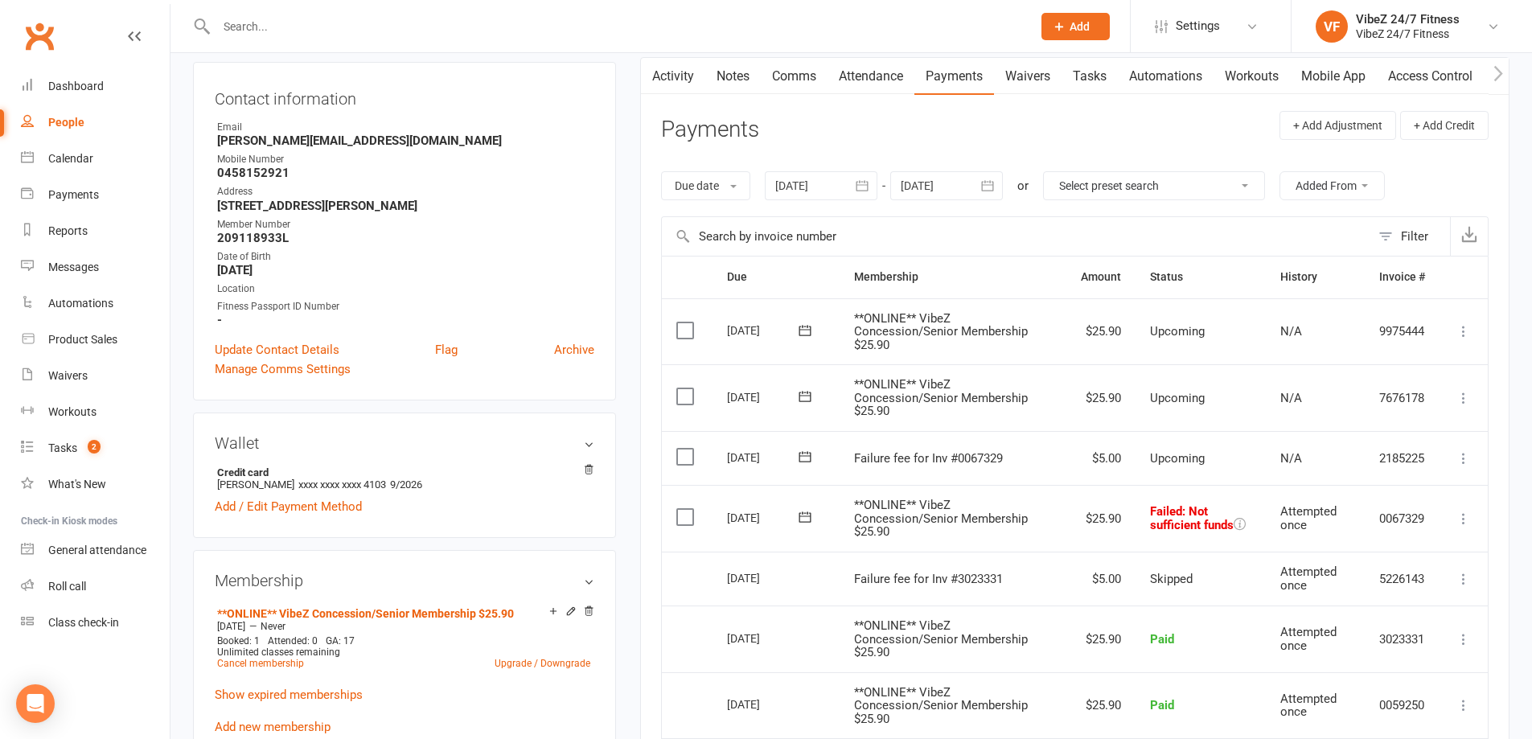
click at [1466, 518] on icon at bounding box center [1464, 519] width 16 height 16
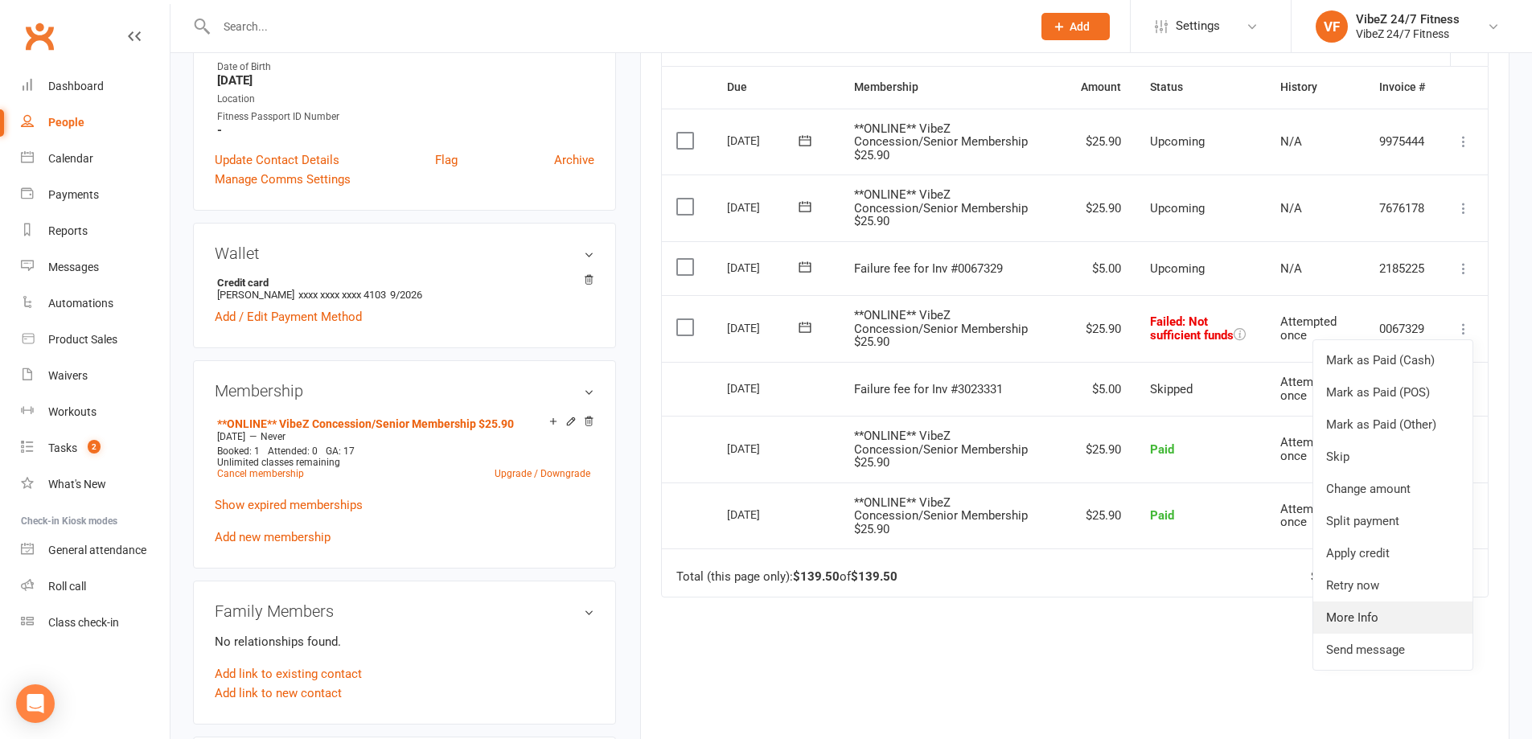
scroll to position [402, 0]
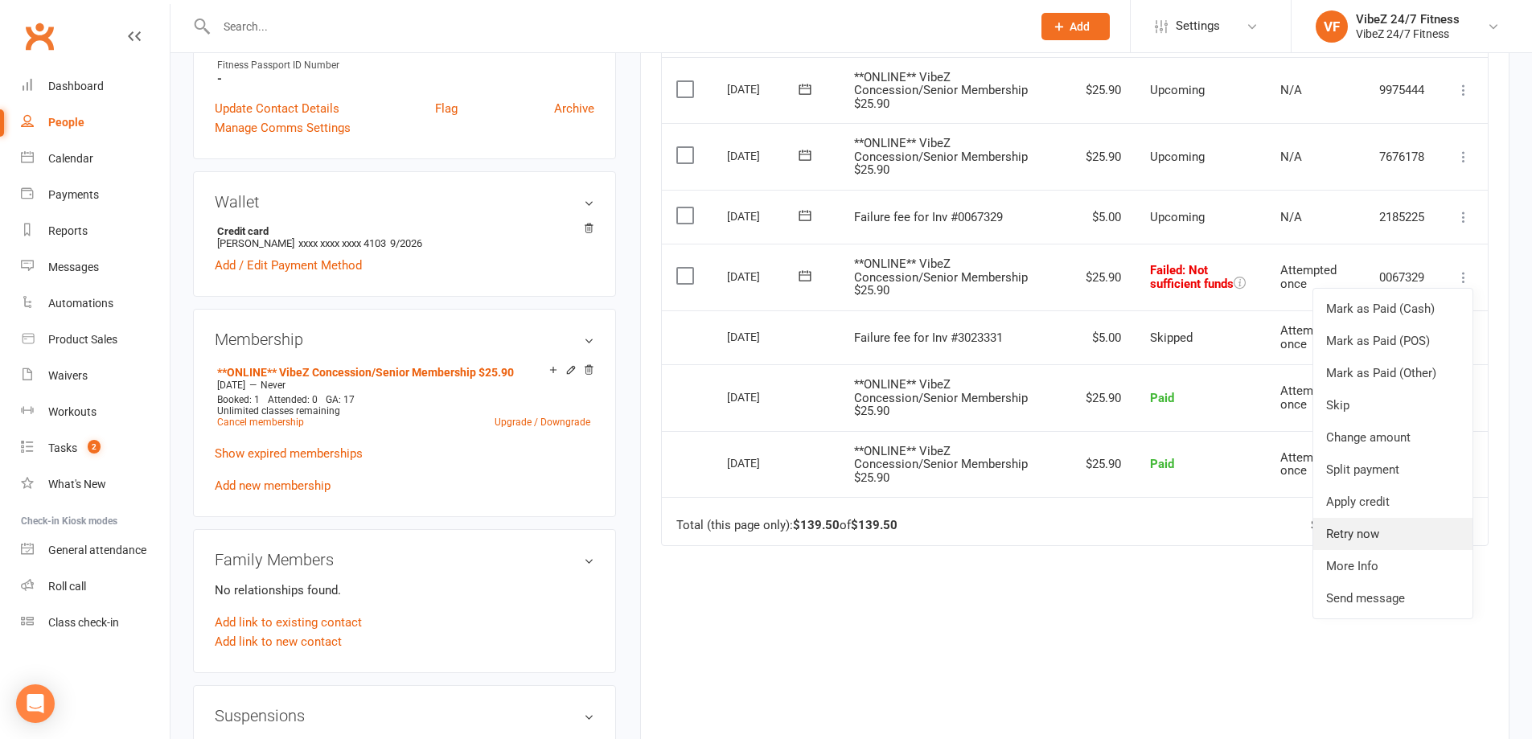
click at [1418, 529] on link "Retry now" at bounding box center [1392, 534] width 159 height 32
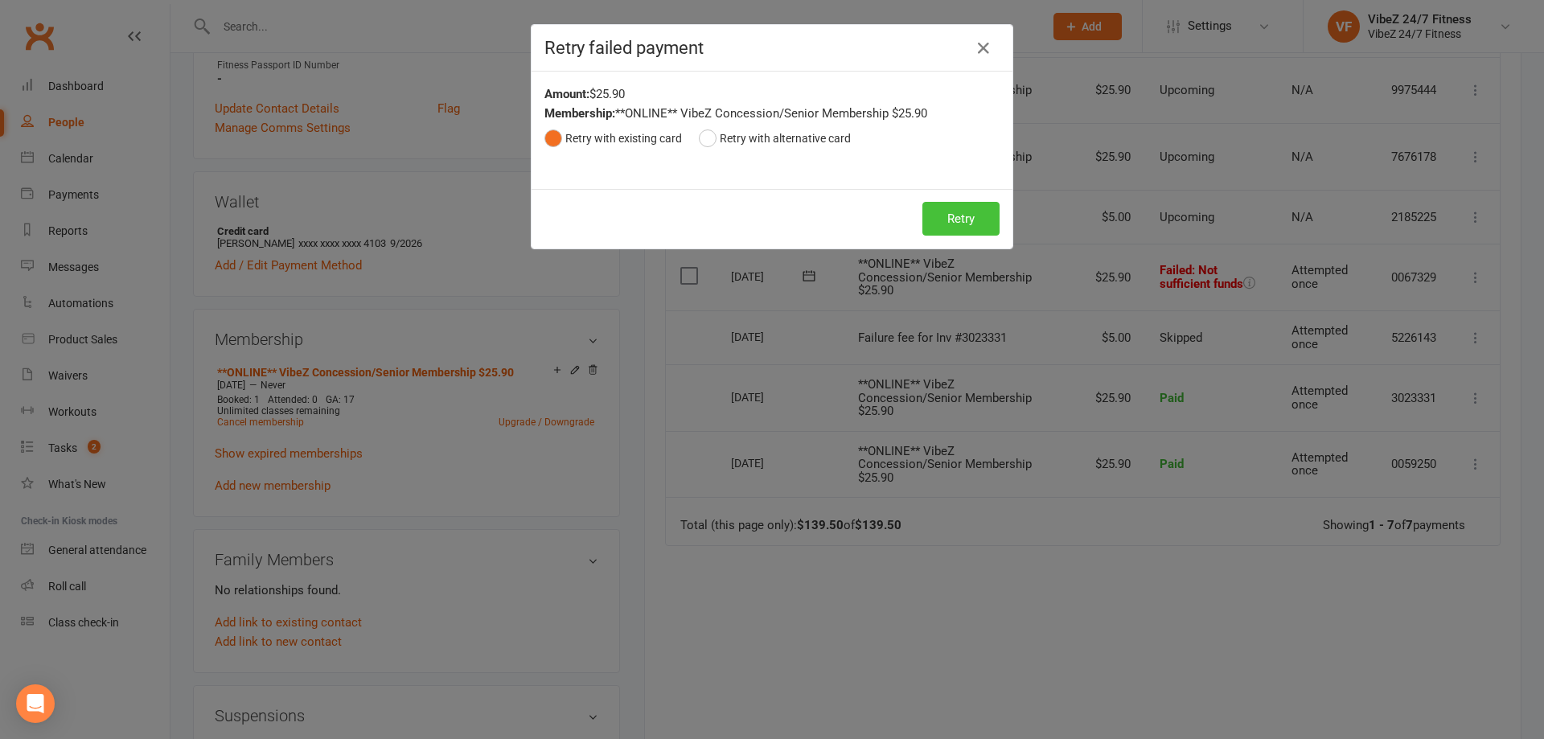
click at [935, 229] on button "Retry" at bounding box center [960, 219] width 77 height 34
